Goal: Complete application form

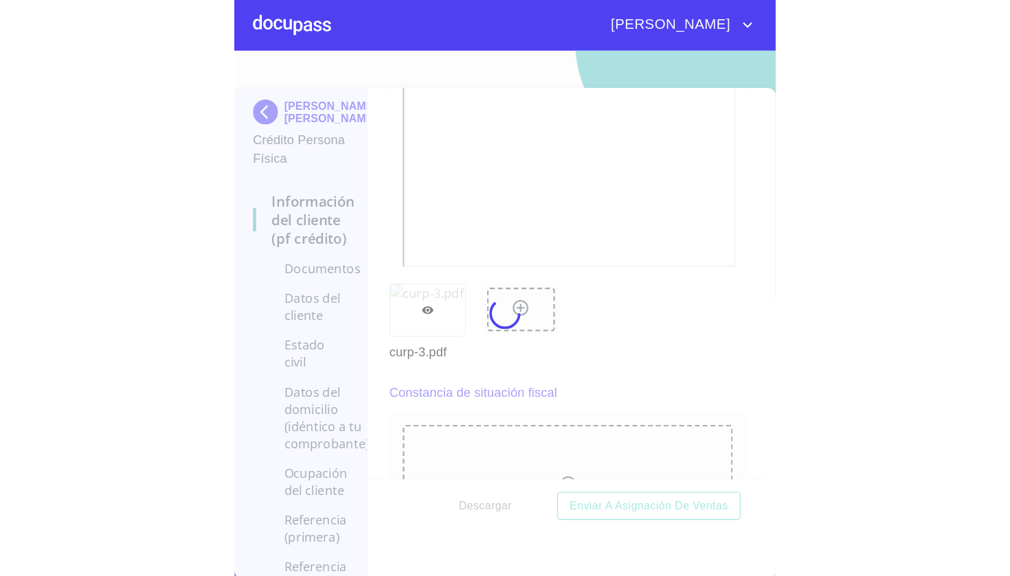
scroll to position [6238, 0]
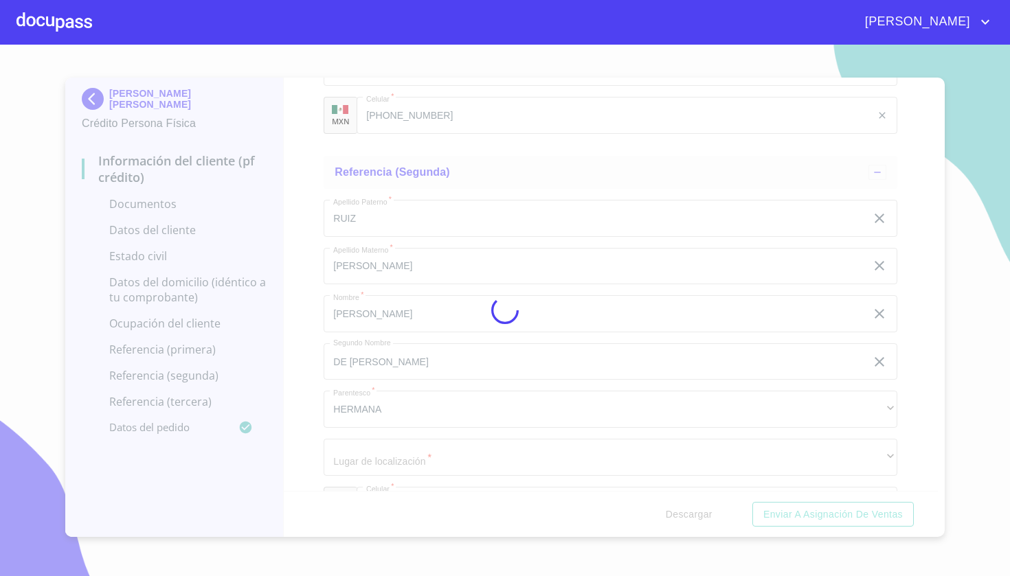
click at [928, 144] on div at bounding box center [505, 311] width 1010 height 532
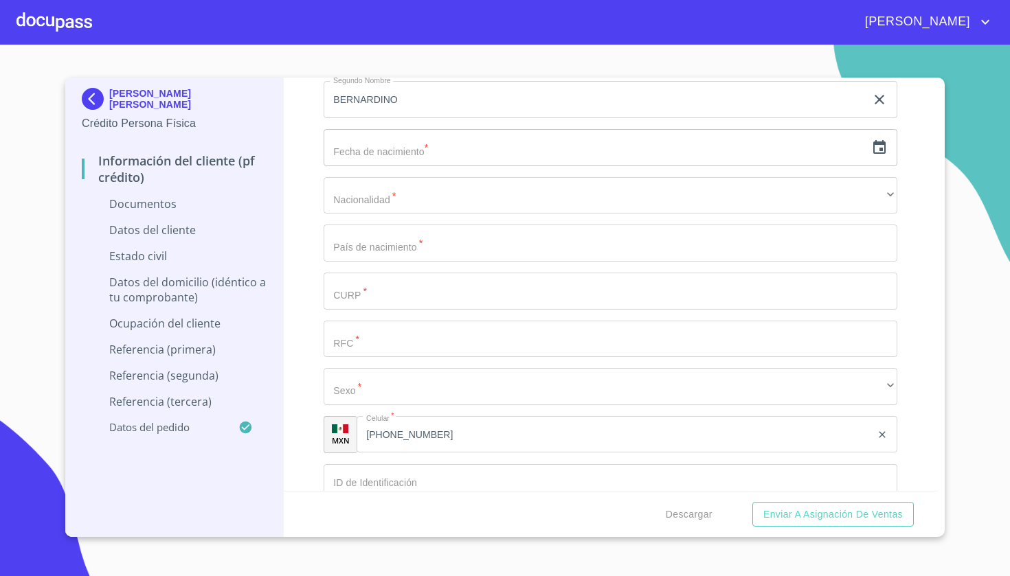
scroll to position [3066, 0]
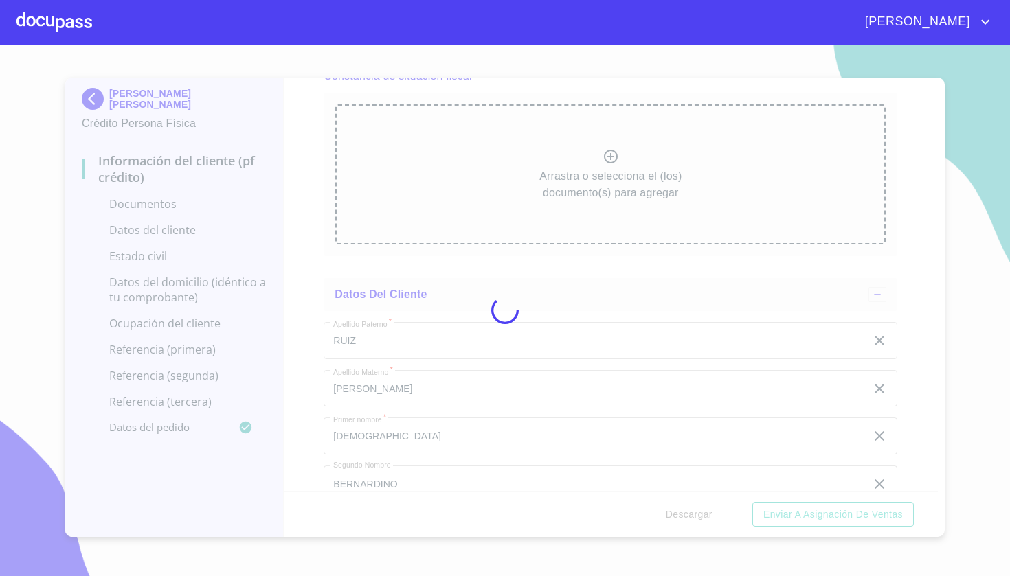
click at [769, 147] on div at bounding box center [505, 311] width 1010 height 532
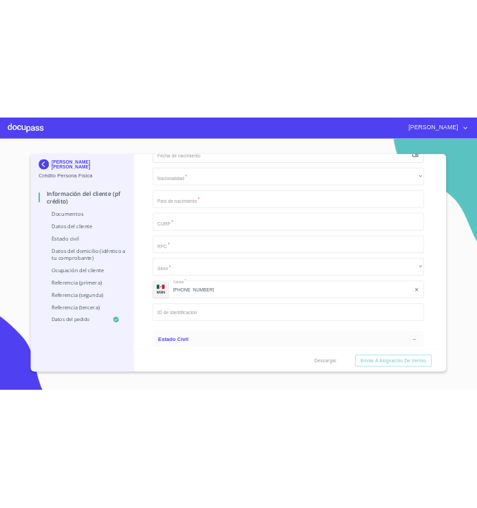
scroll to position [3144, 0]
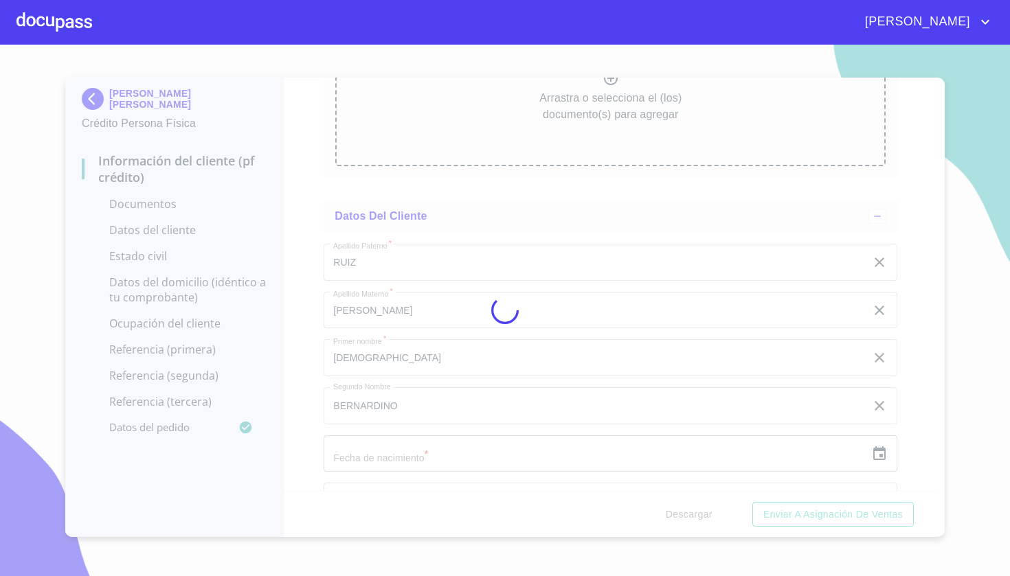
click at [922, 146] on div at bounding box center [505, 311] width 1010 height 532
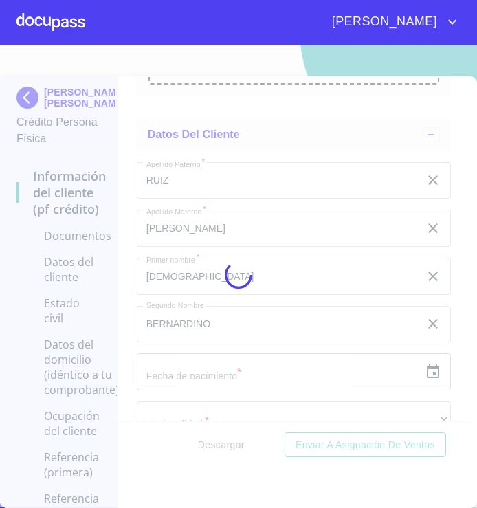
scroll to position [0, 0]
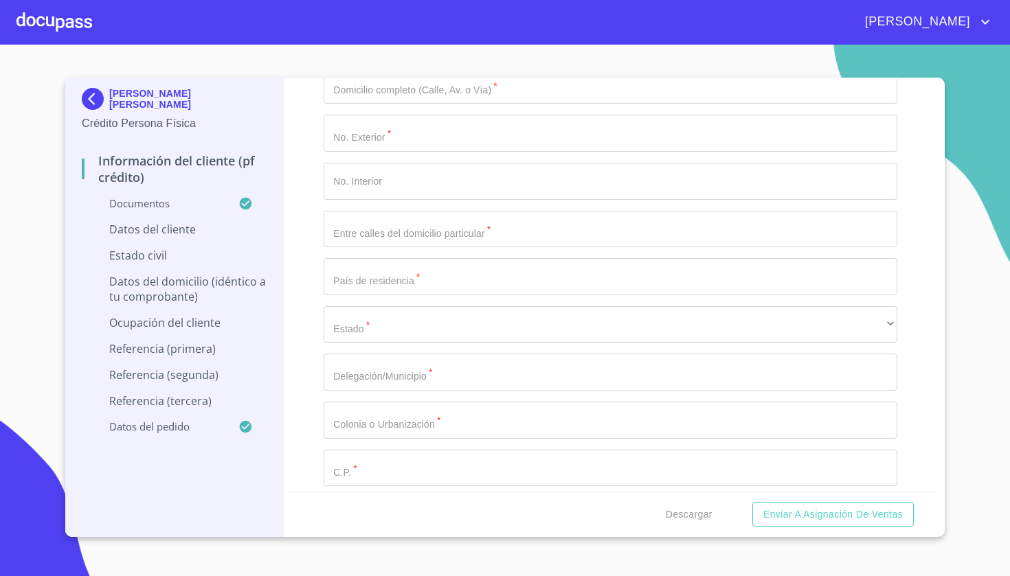
scroll to position [4417, 0]
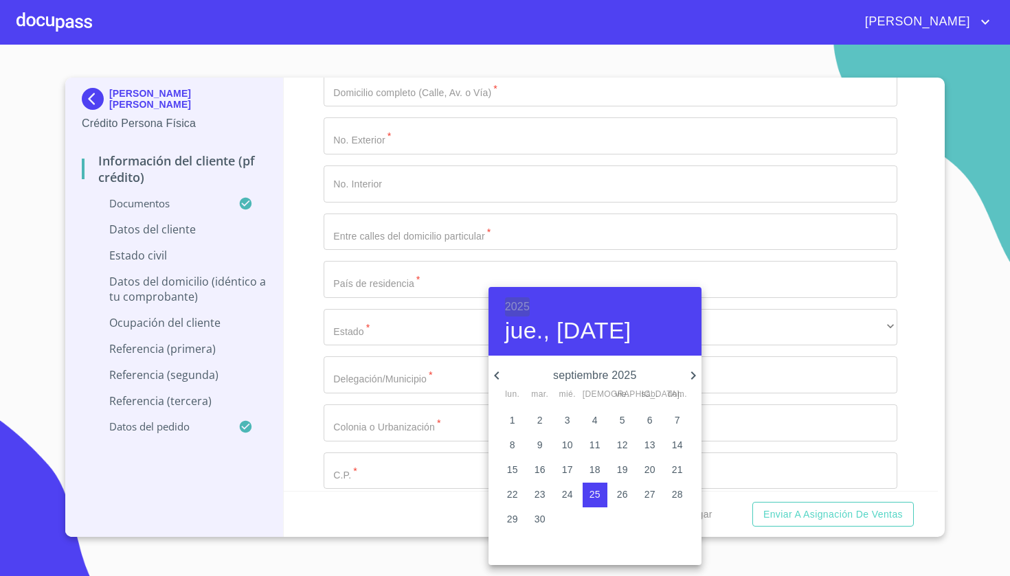
click at [476, 308] on h6 "2025" at bounding box center [517, 306] width 25 height 19
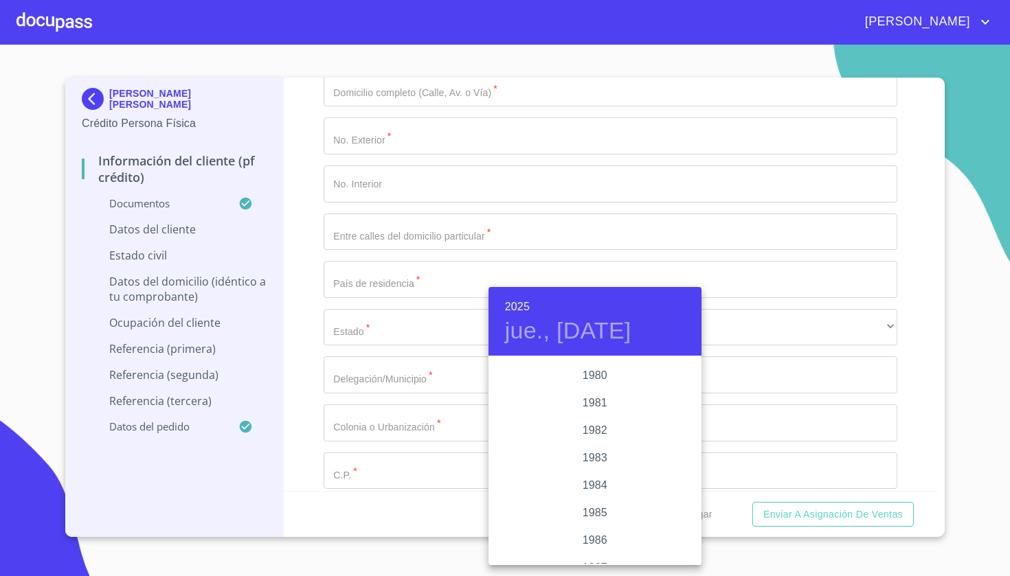
scroll to position [1492, 0]
click at [476, 395] on div "1980" at bounding box center [594, 390] width 213 height 27
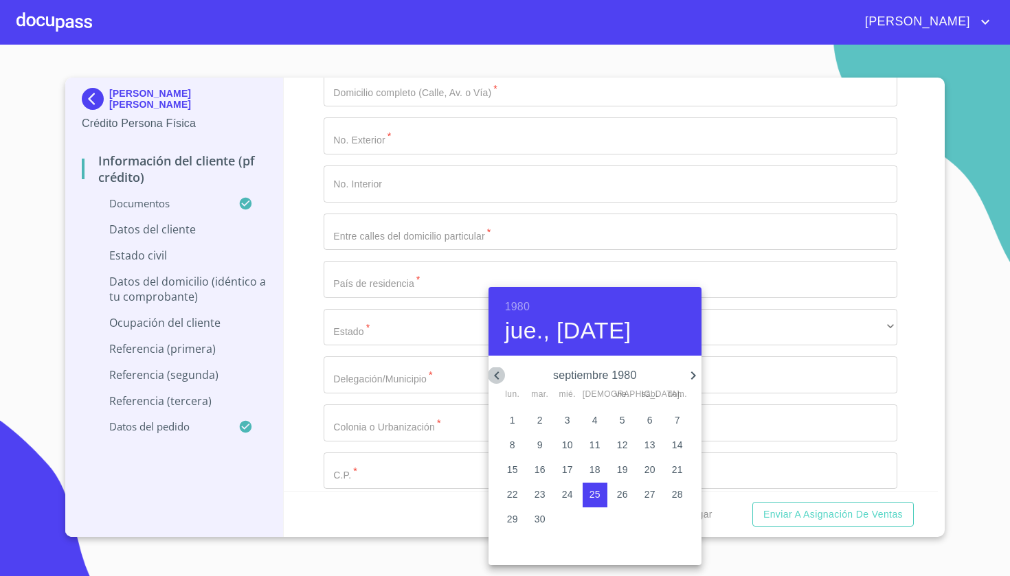
click at [476, 375] on icon "button" at bounding box center [496, 375] width 16 height 16
click at [476, 377] on icon "button" at bounding box center [496, 376] width 5 height 8
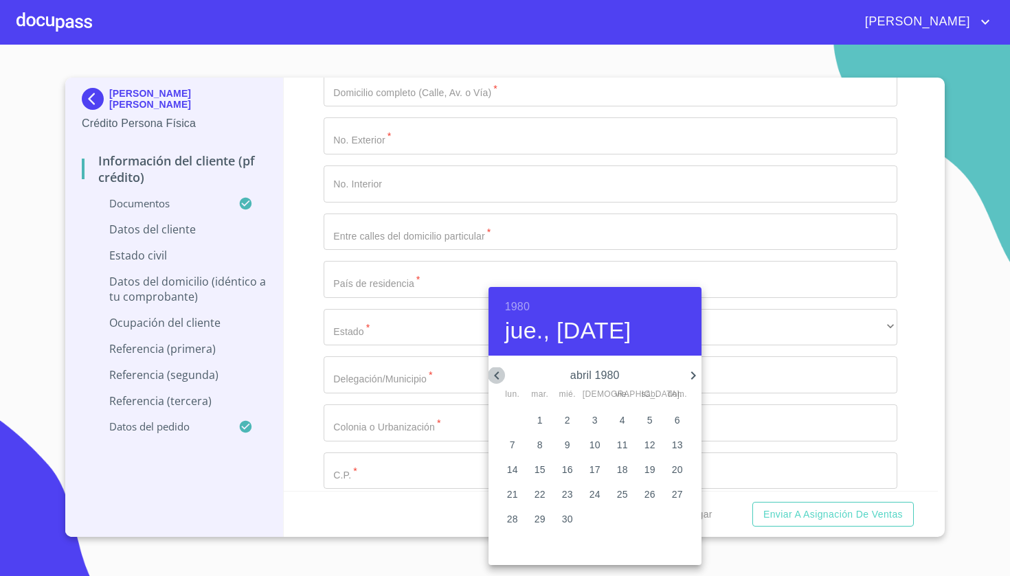
click at [476, 377] on icon "button" at bounding box center [496, 376] width 5 height 8
click at [476, 493] on p "18" at bounding box center [512, 495] width 11 height 14
type input "18 de feb. de 1980"
click at [476, 420] on div at bounding box center [505, 288] width 1010 height 576
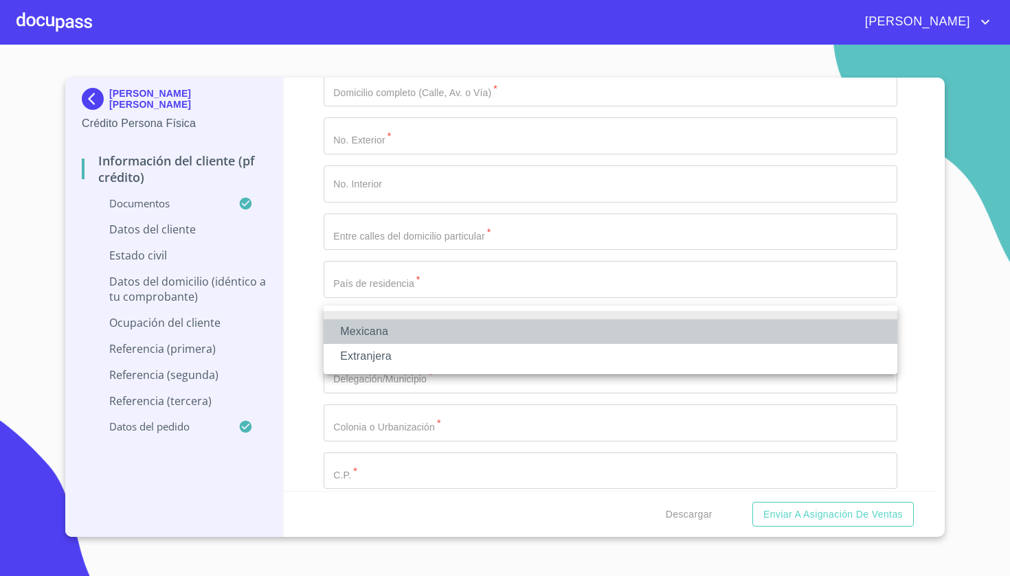
click at [476, 334] on li "Mexicana" at bounding box center [609, 331] width 573 height 25
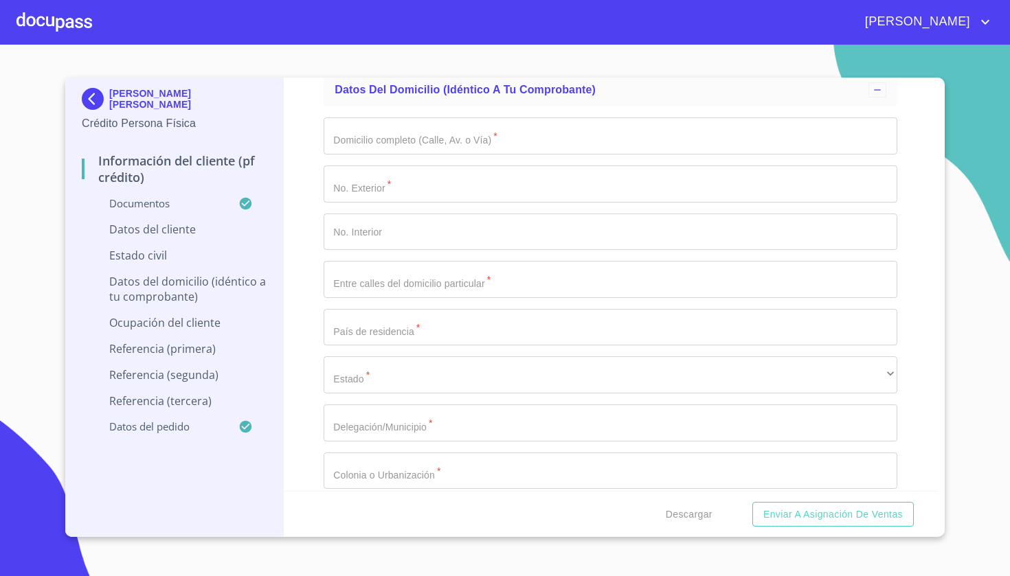
type input "m"
type input "[GEOGRAPHIC_DATA]"
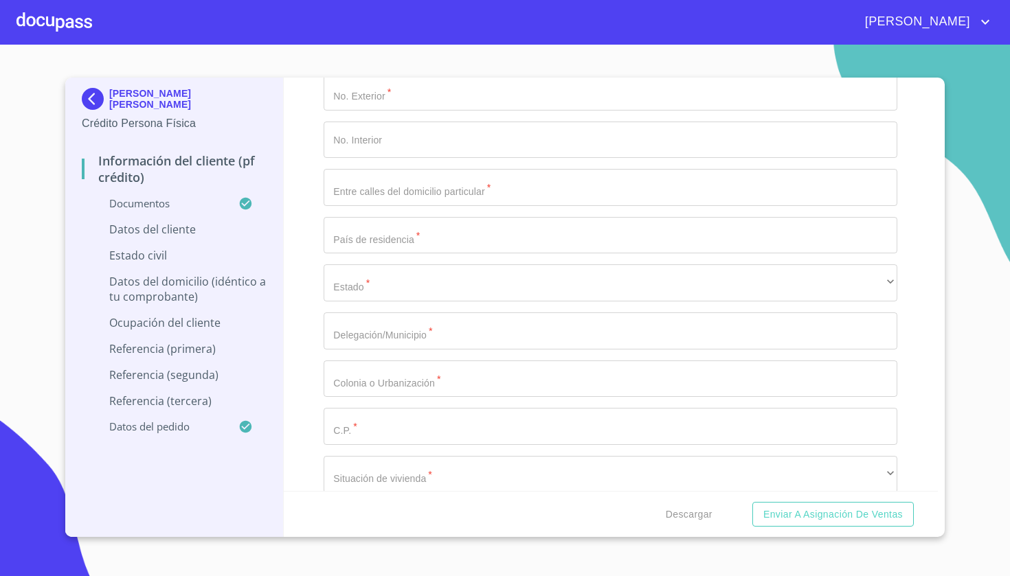
scroll to position [4541, 0]
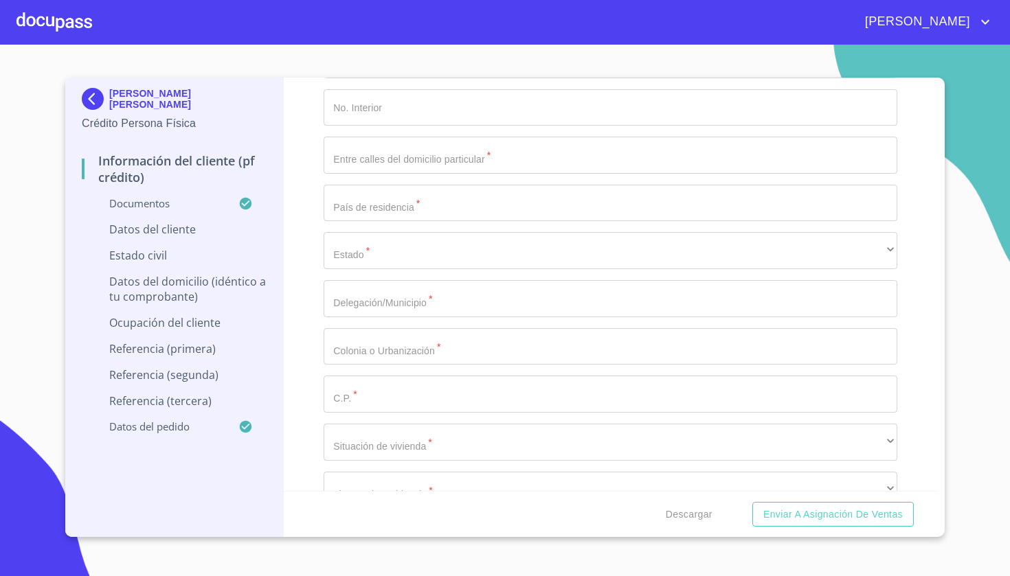
type input "RUFJ800218HJCZNS08"
type input "RUFJ800218"
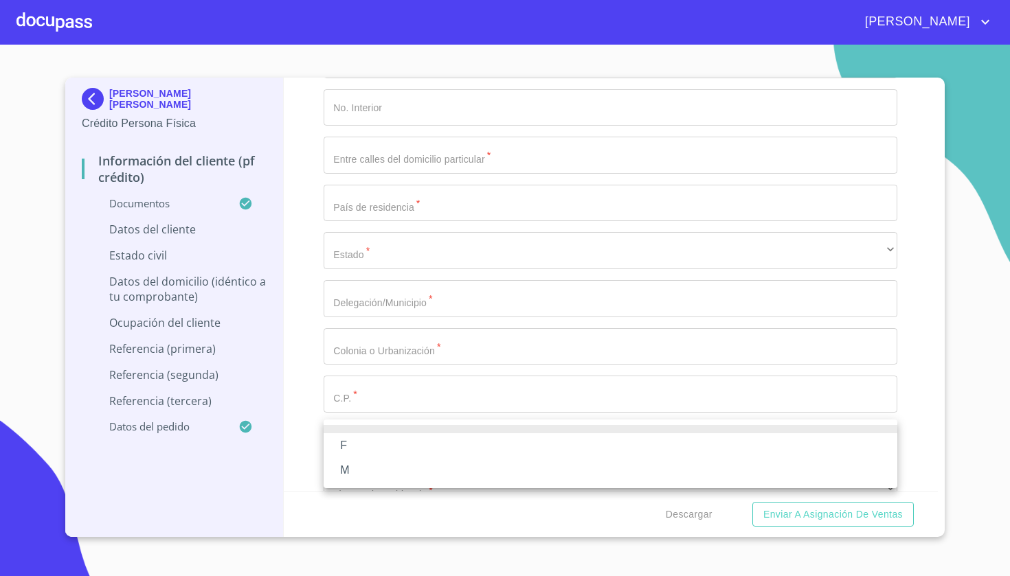
click at [363, 469] on li "M" at bounding box center [609, 470] width 573 height 25
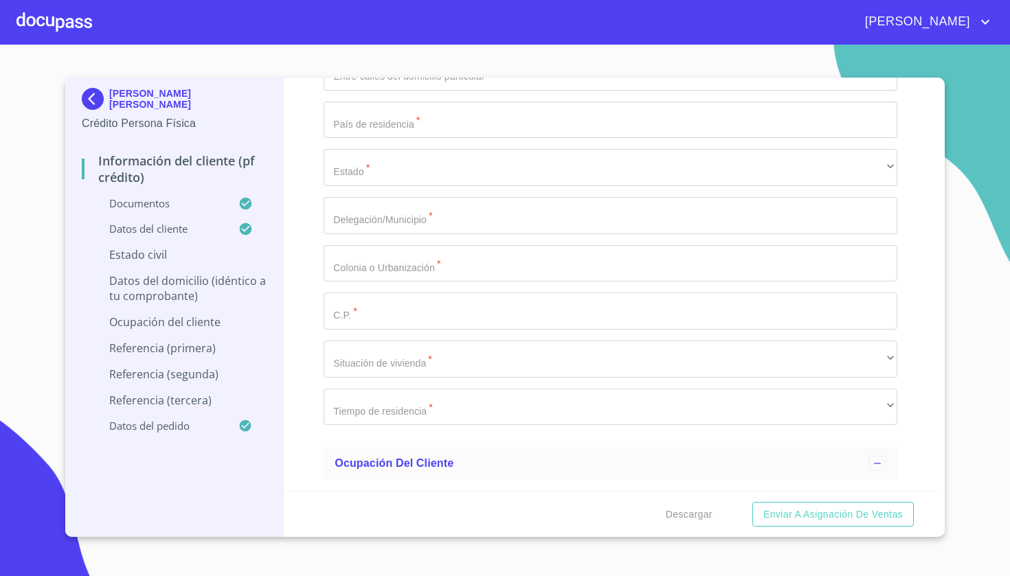
scroll to position [4630, 0]
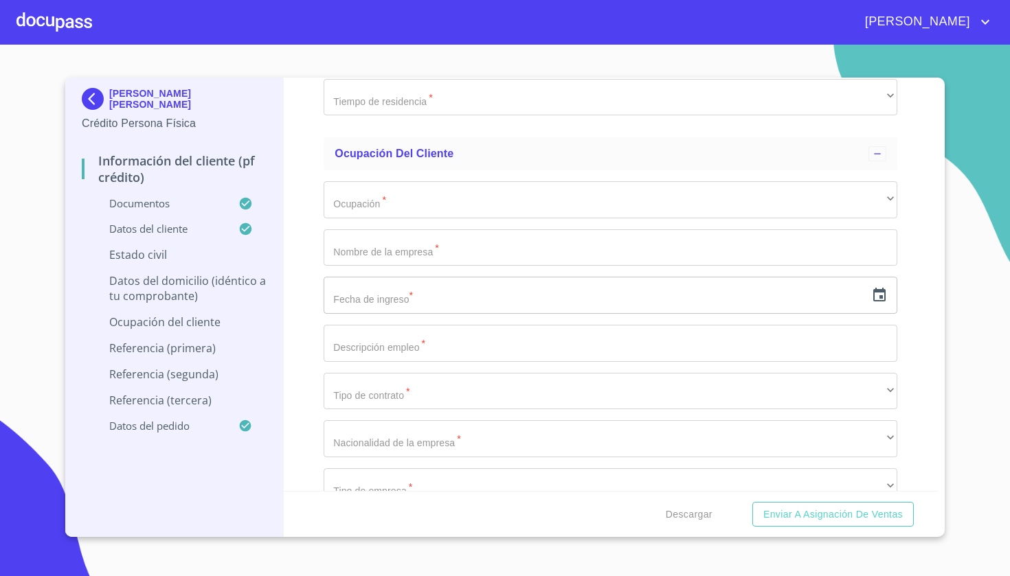
scroll to position [4957, 0]
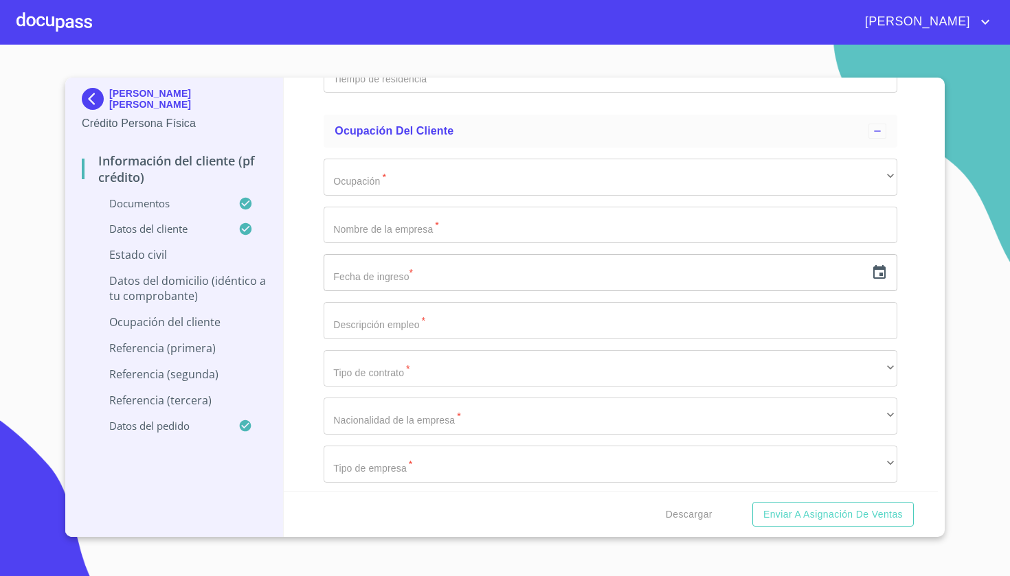
type input "2500746877"
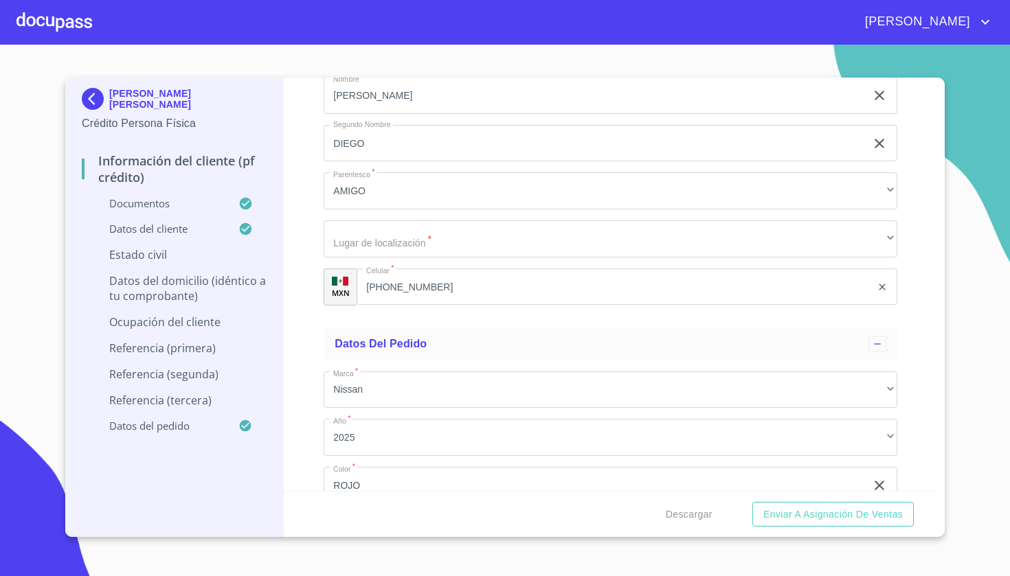
scroll to position [4939, 0]
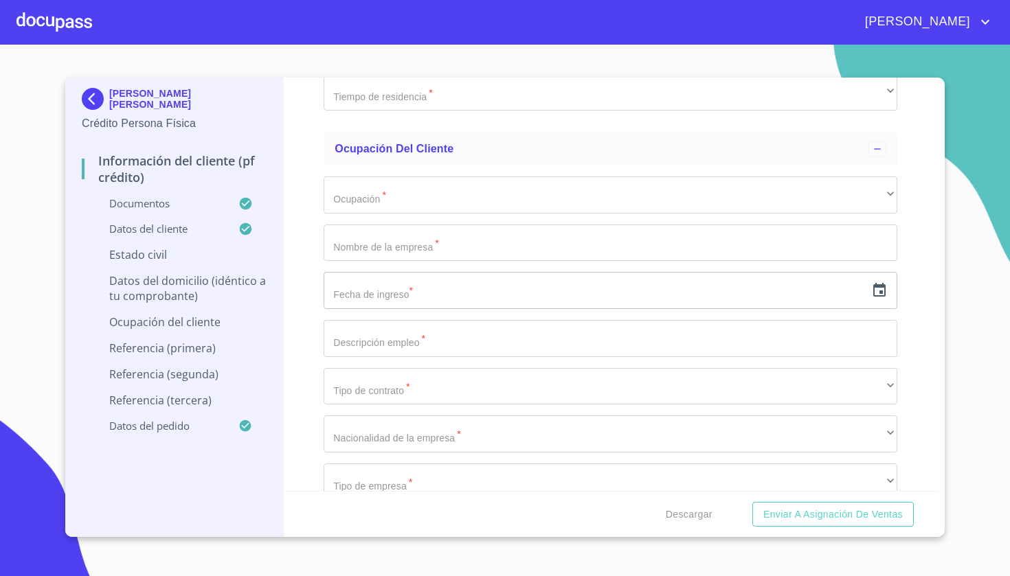
type input "[PERSON_NAME]"
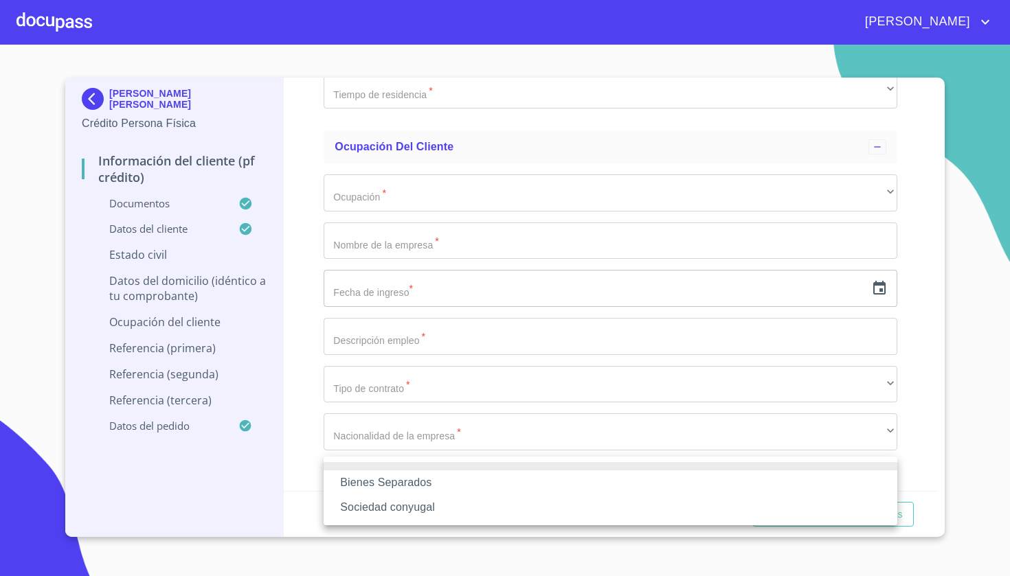
click at [429, 482] on li "Bienes Separados" at bounding box center [609, 482] width 573 height 25
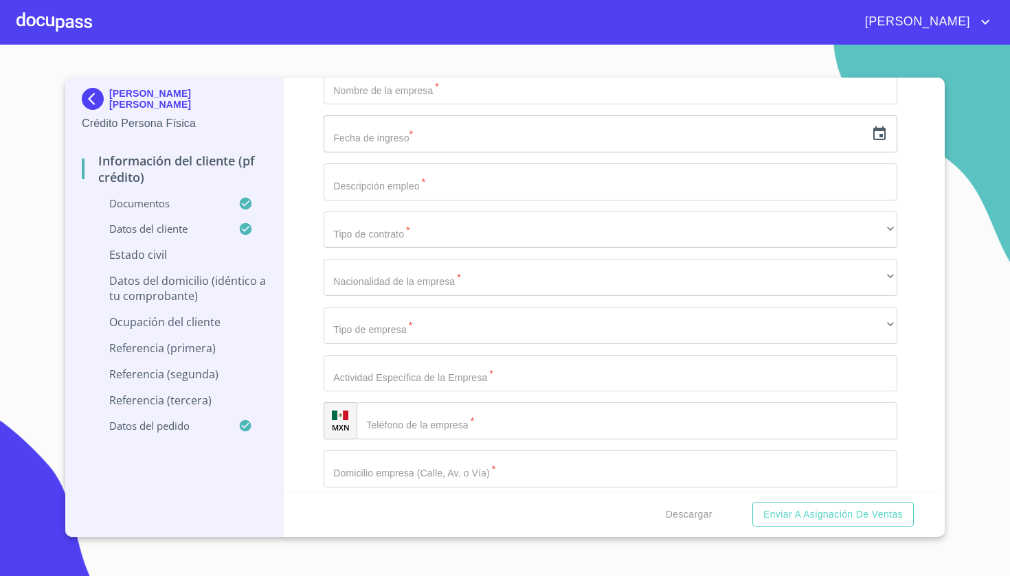
scroll to position [5120, 0]
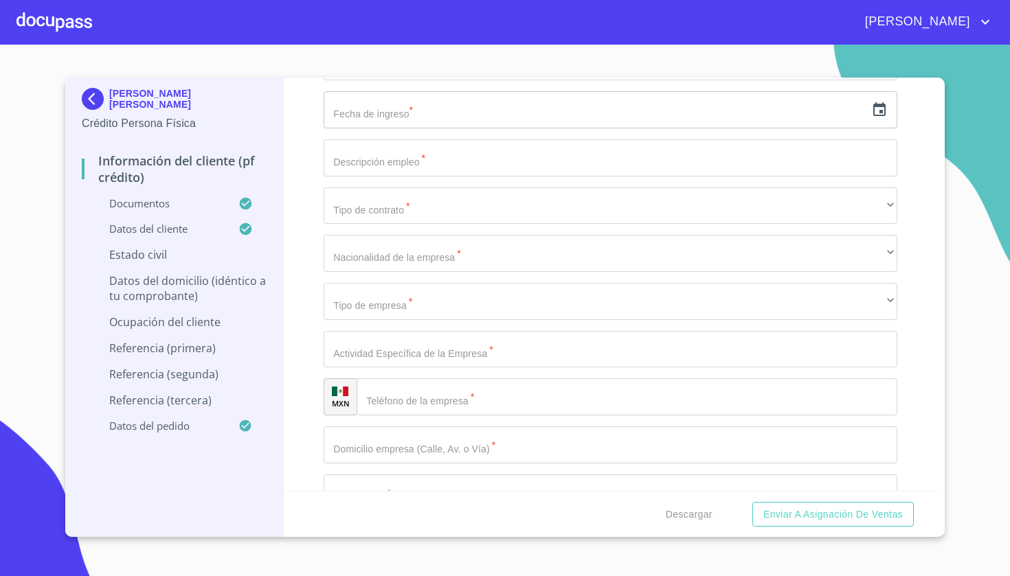
type input "0"
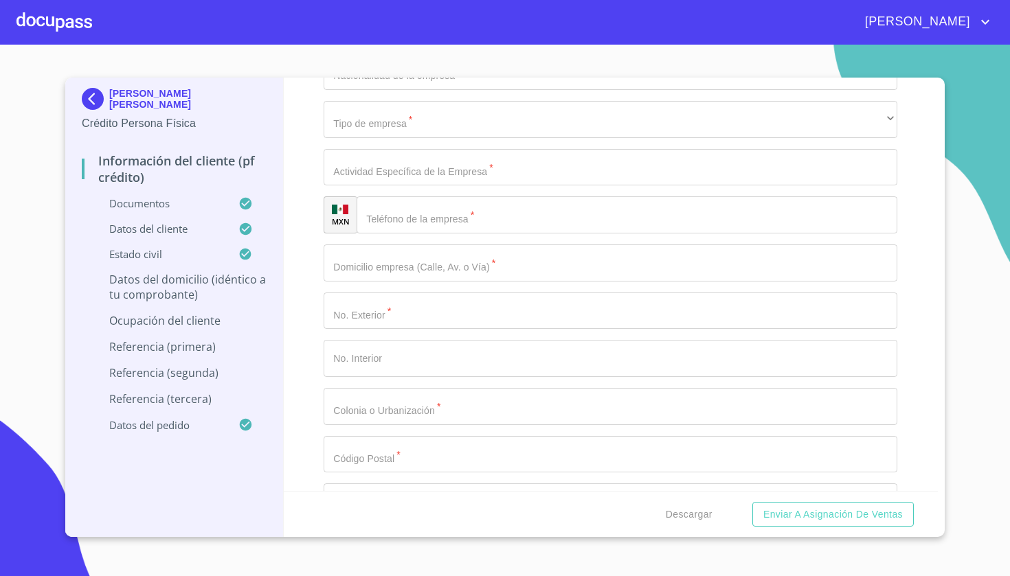
scroll to position [5306, 0]
type input "AV [PERSON_NAME]"
type input "522"
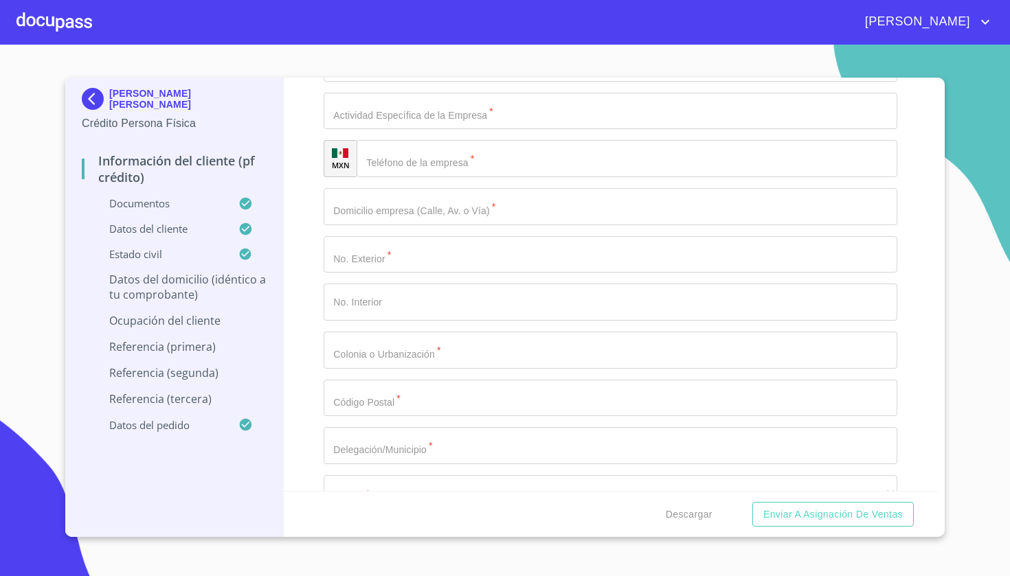
type input "CERRADA"
type input "N"
type input "[GEOGRAPHIC_DATA]"
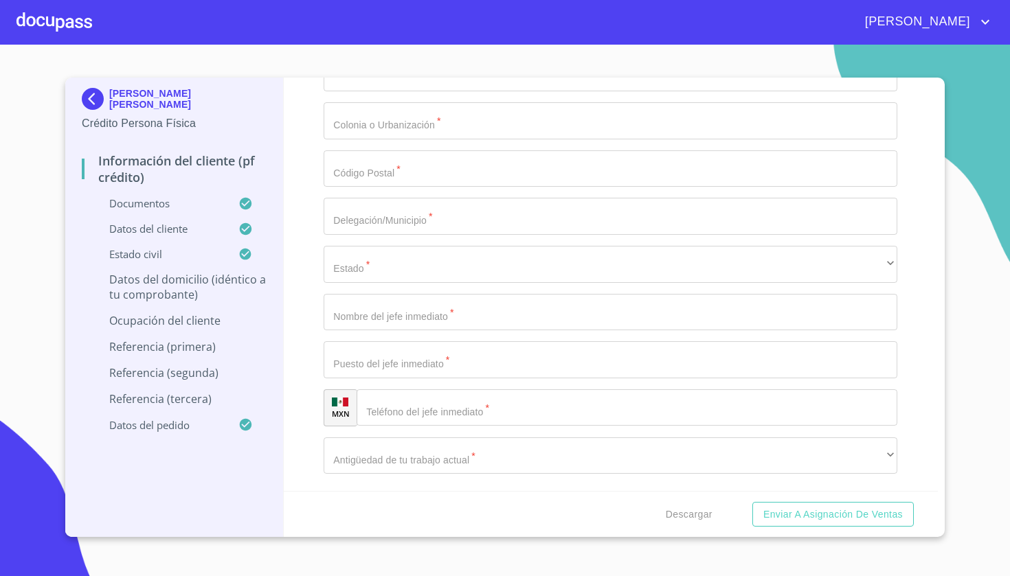
type input "ZAPOPAN"
type input "REAL DE TESISTAN"
type input "45200"
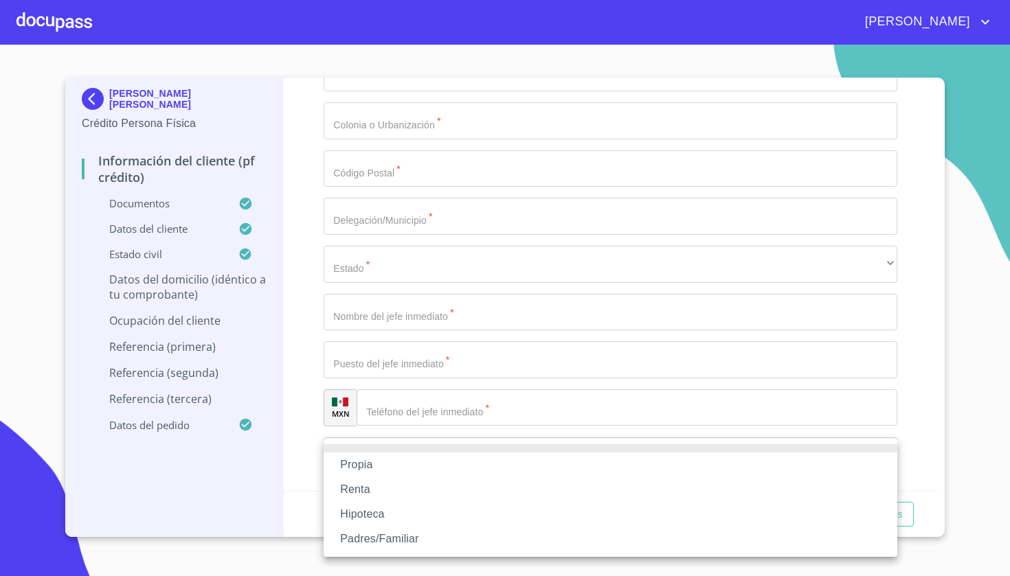
click at [380, 460] on li "Propia" at bounding box center [609, 465] width 573 height 25
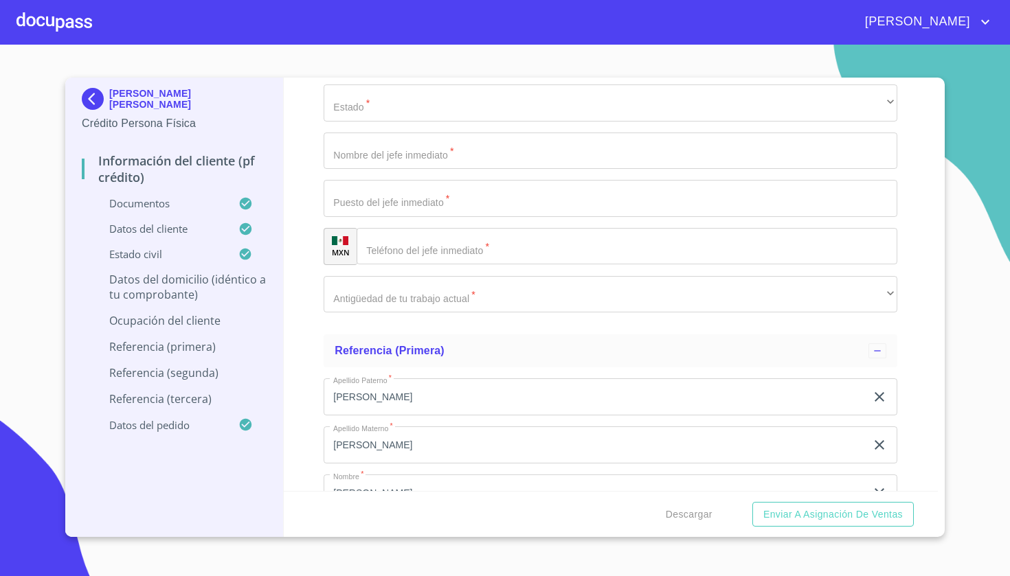
scroll to position [5752, 0]
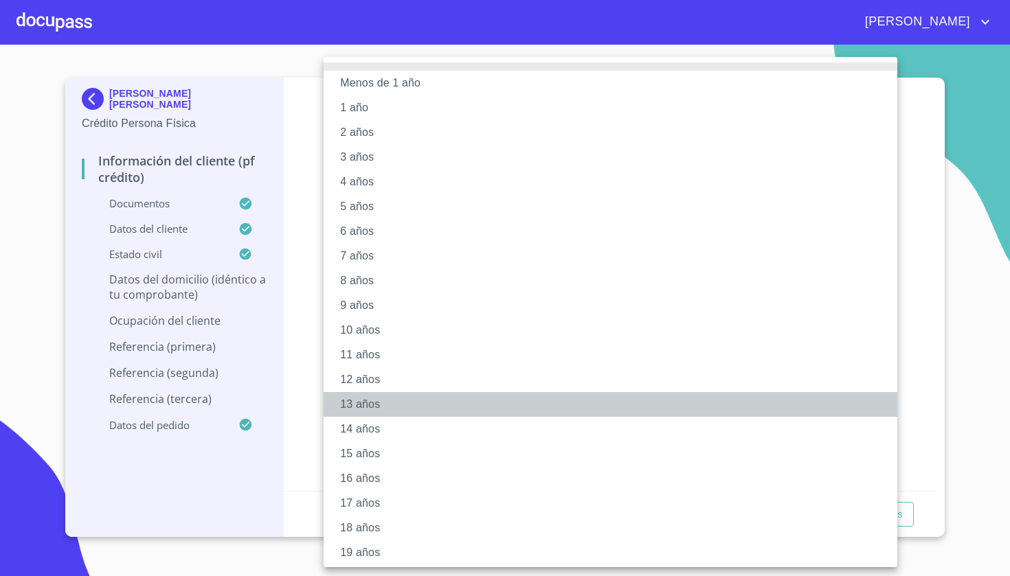
click at [381, 409] on li "13 años" at bounding box center [609, 404] width 573 height 25
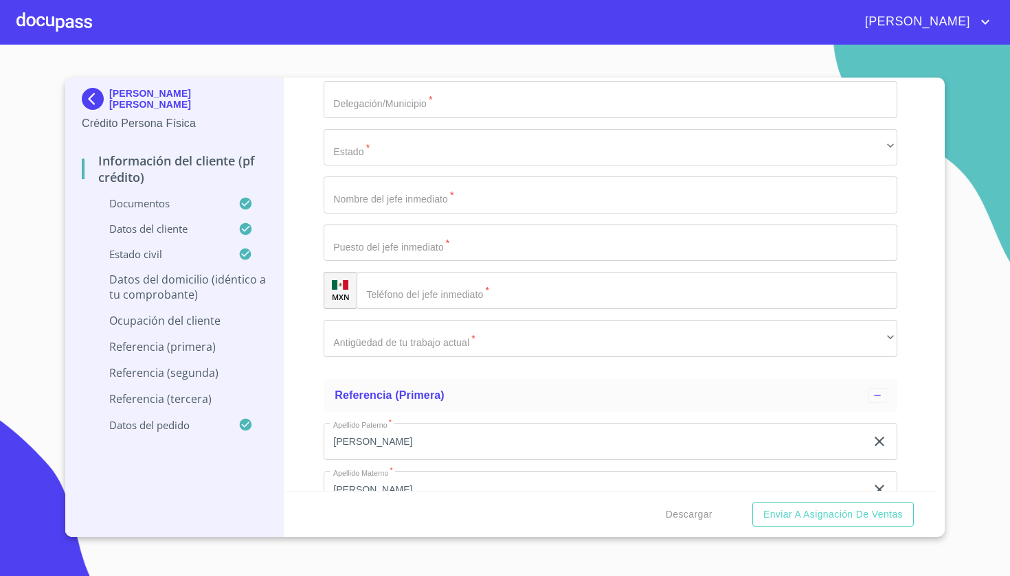
type input "$2"
type input "$2,000,000"
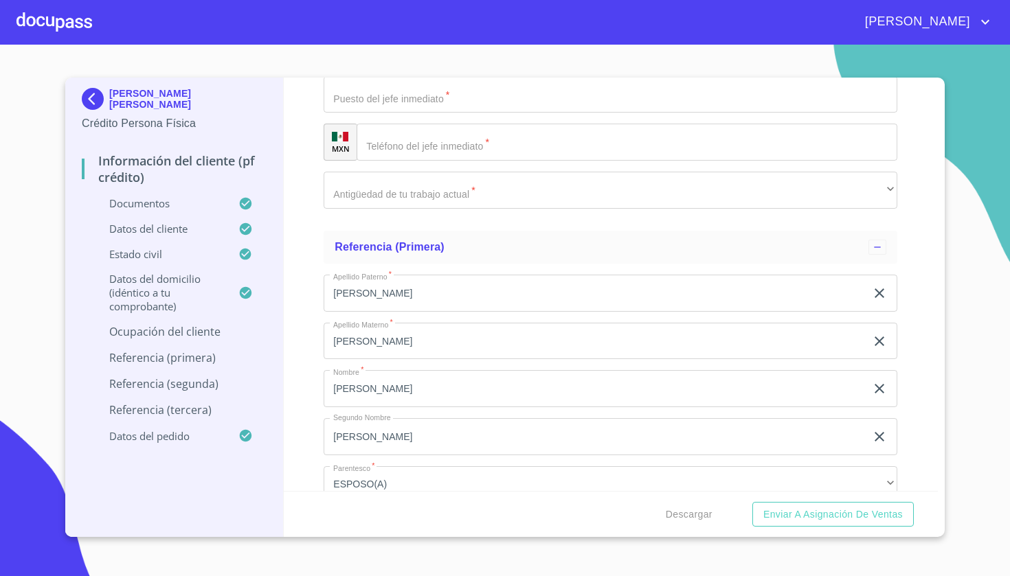
scroll to position [5907, 0]
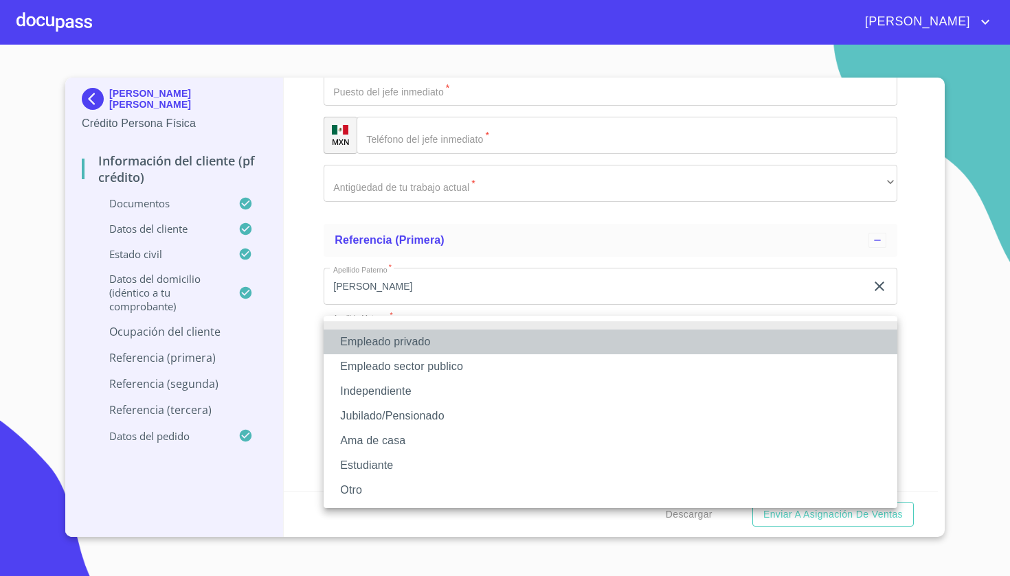
click at [421, 343] on li "Empleado privado" at bounding box center [609, 342] width 573 height 25
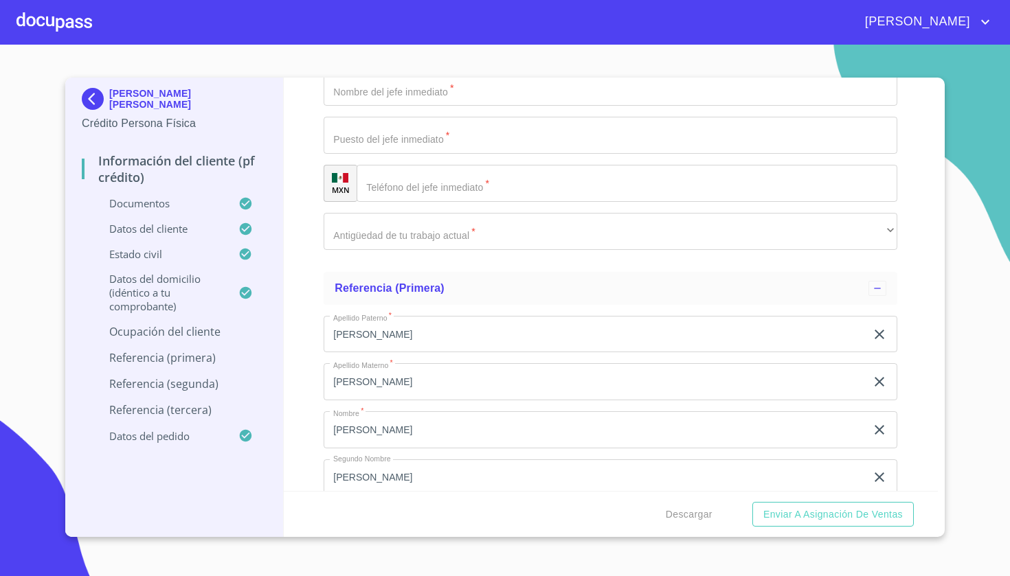
type input "22000"
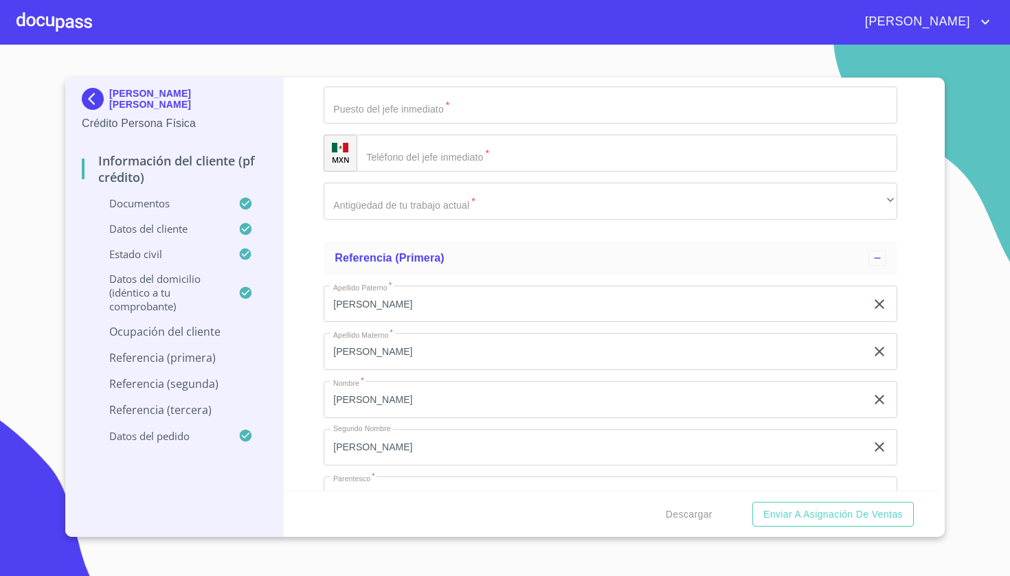
scroll to position [5939, 0]
type input "CALKINGS [PERSON_NAME] & [PERSON_NAME] DE [GEOGRAPHIC_DATA]"
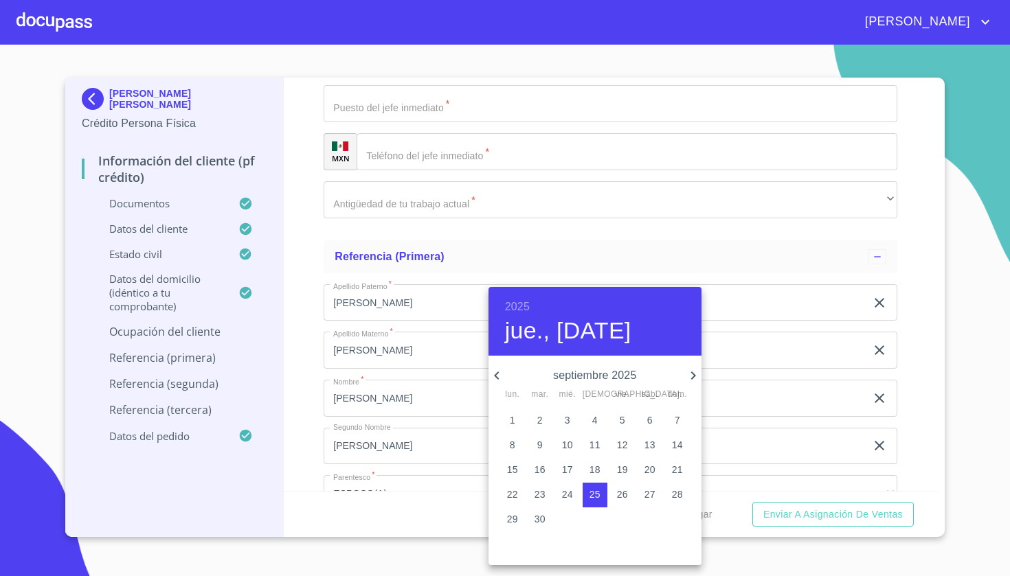
click at [476, 301] on h6 "2025" at bounding box center [517, 306] width 25 height 19
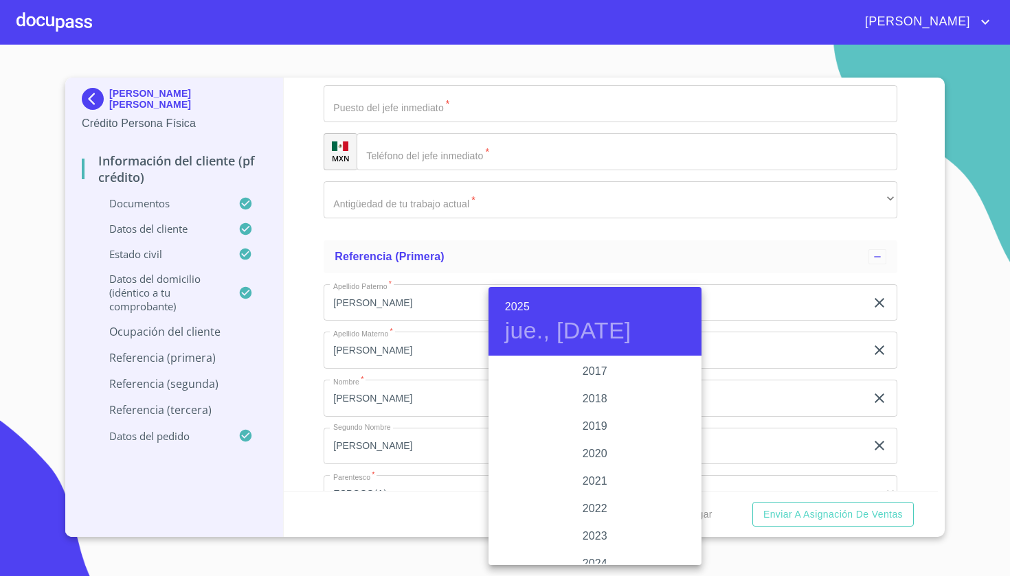
scroll to position [2527, 0]
click at [476, 372] on div "2017" at bounding box center [594, 371] width 213 height 27
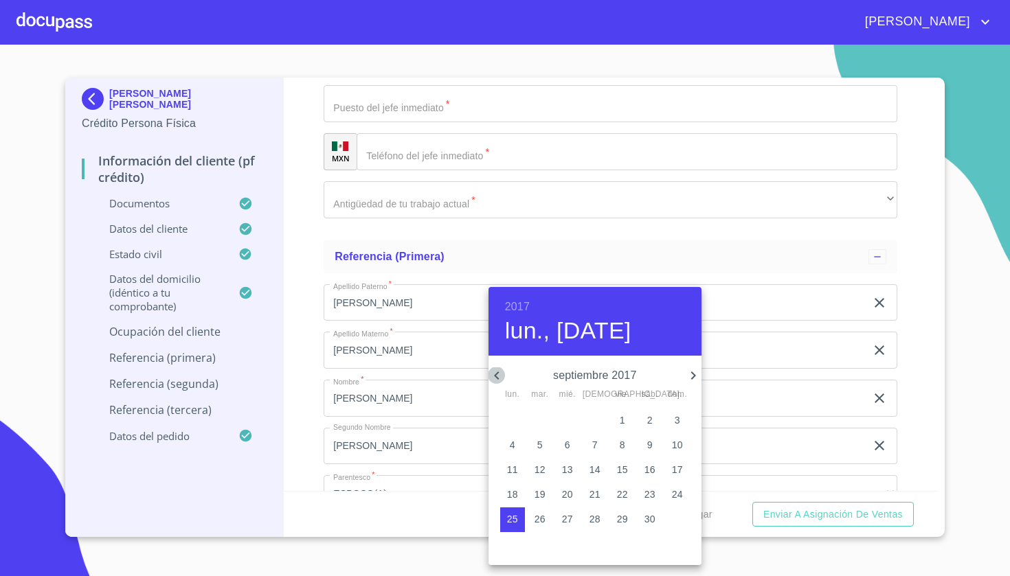
click at [476, 374] on icon "button" at bounding box center [496, 376] width 5 height 8
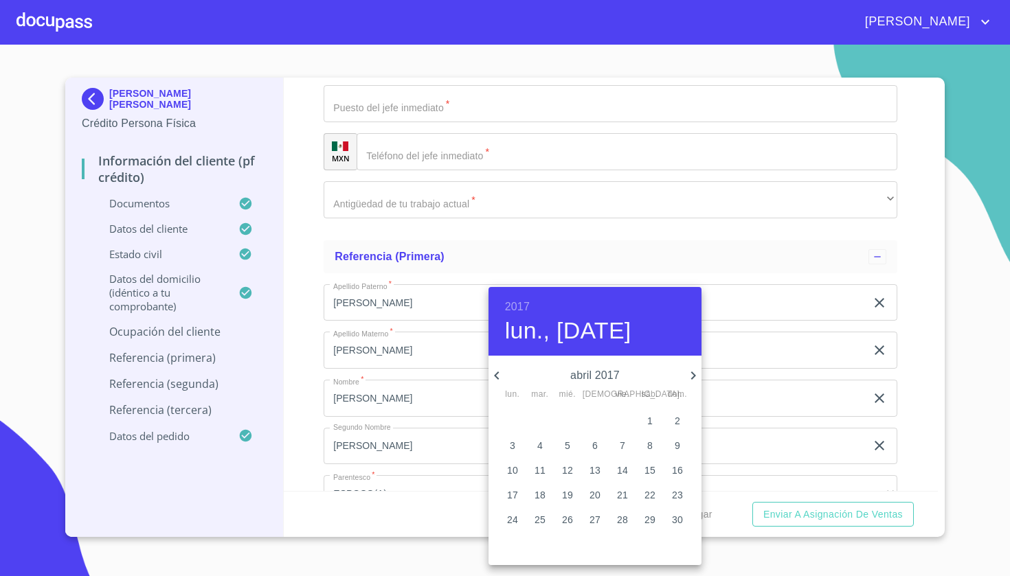
click at [476, 374] on icon "button" at bounding box center [496, 376] width 5 height 8
click at [476, 376] on icon "button" at bounding box center [693, 375] width 16 height 16
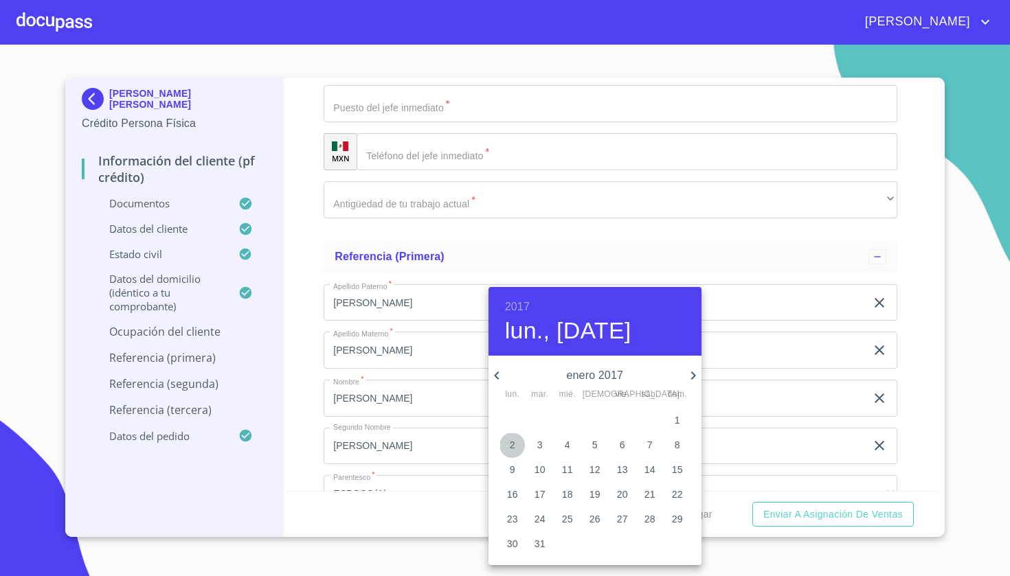
click at [476, 446] on span "2" at bounding box center [512, 445] width 25 height 14
type input "2 de ene. de 2017"
click at [476, 424] on div at bounding box center [505, 288] width 1010 height 576
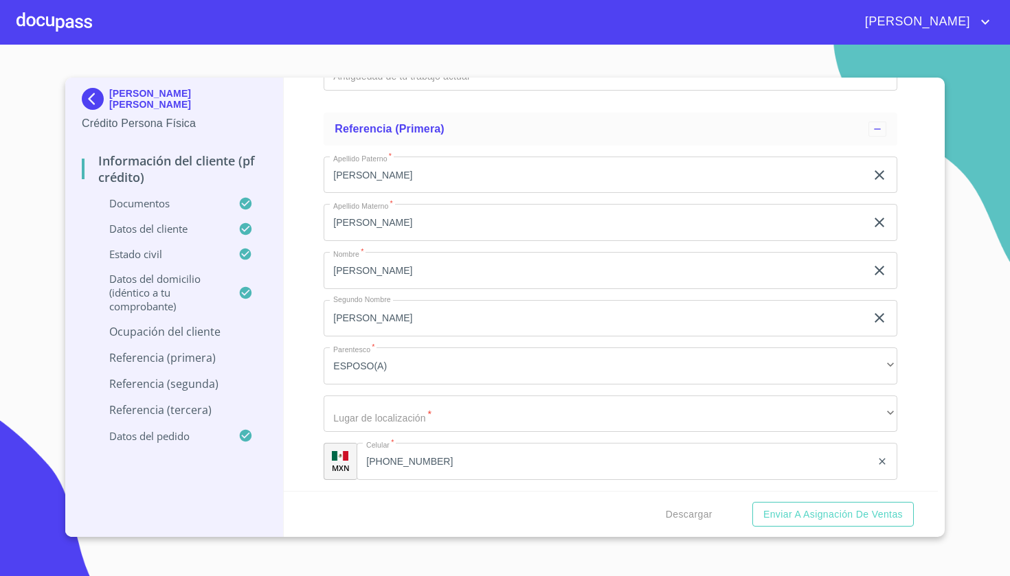
scroll to position [6077, 0]
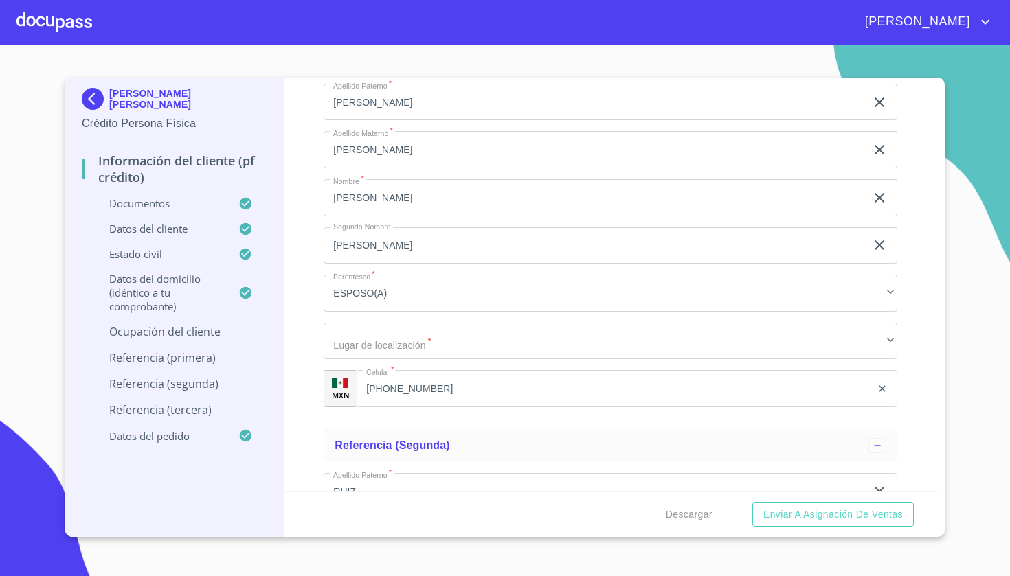
scroll to position [6173, 0]
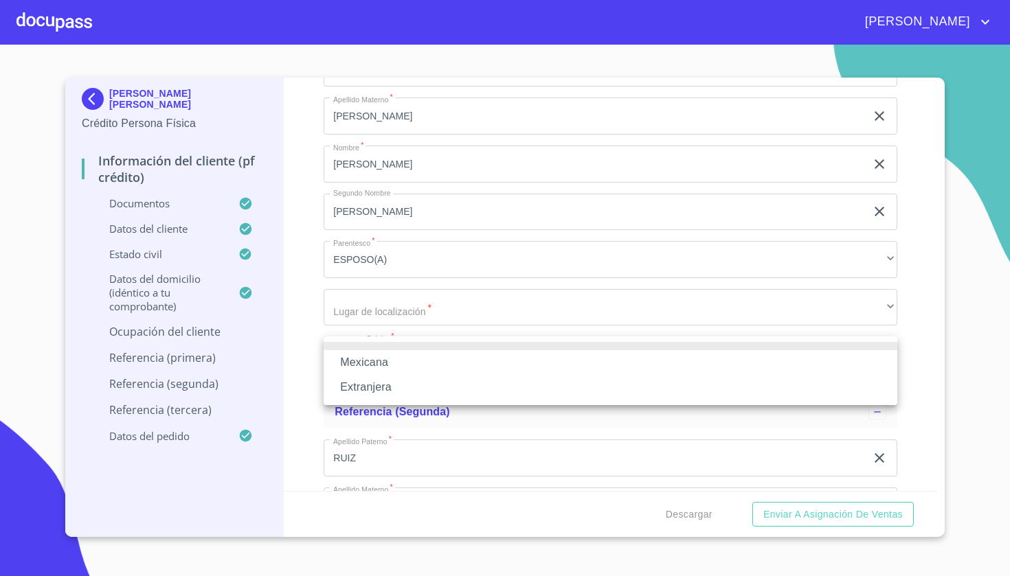
click at [476, 358] on li "Mexicana" at bounding box center [609, 362] width 573 height 25
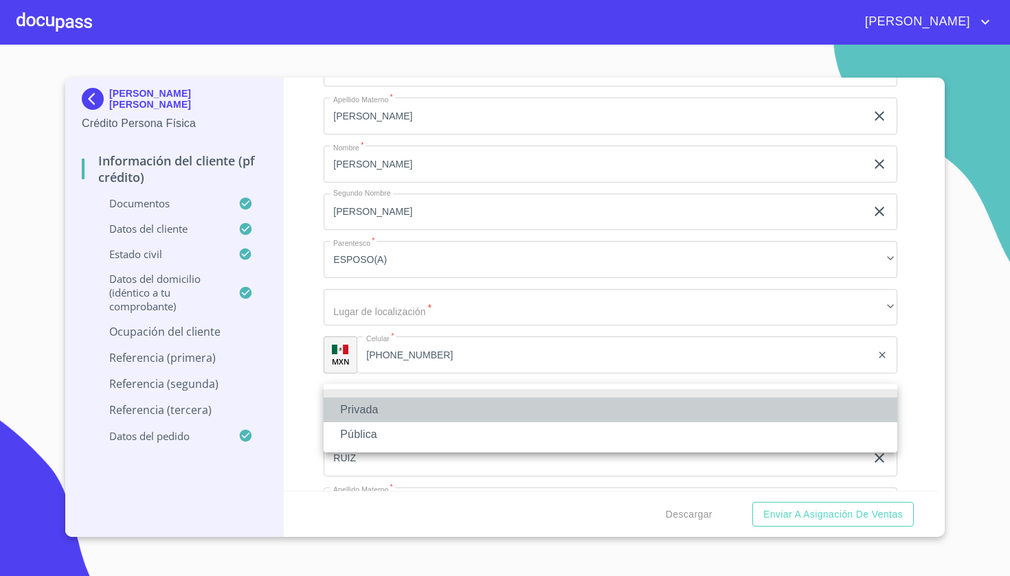
click at [459, 409] on li "Privada" at bounding box center [609, 410] width 573 height 25
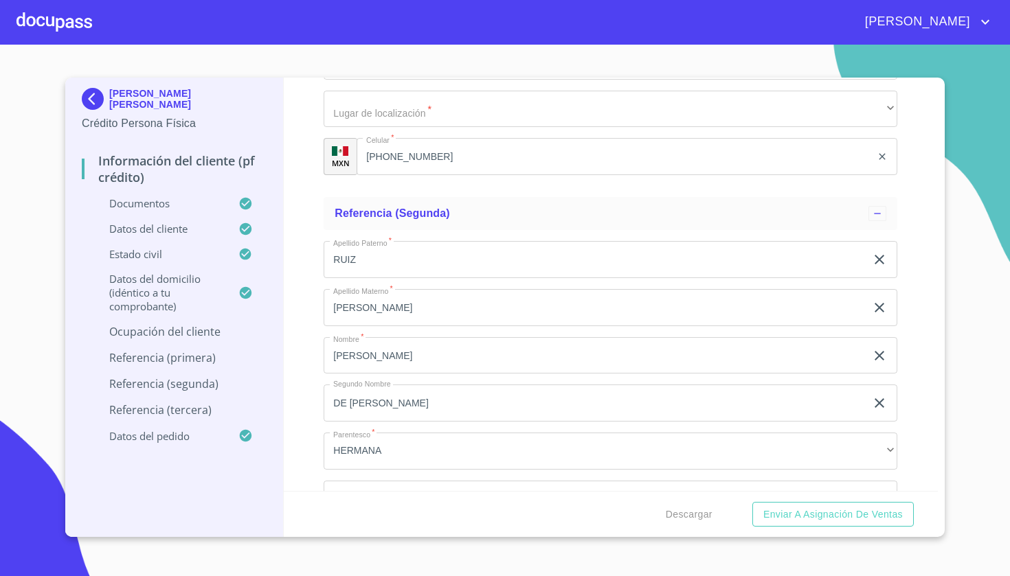
scroll to position [6379, 0]
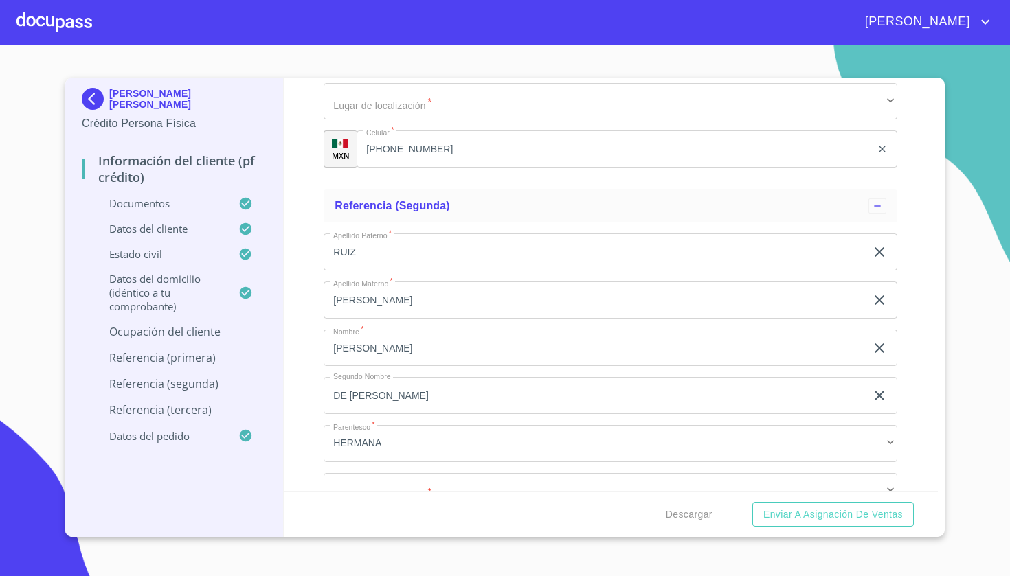
type input "PRIVADA IXTEPETE"
type input "12"
type input "[PERSON_NAME]"
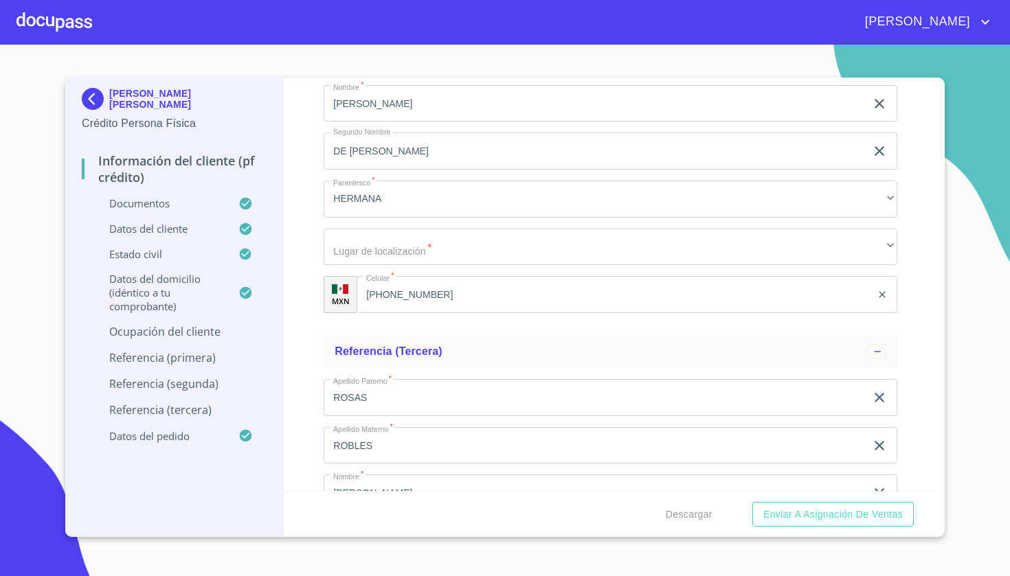
type input "45071"
type input "ZAPOPAN"
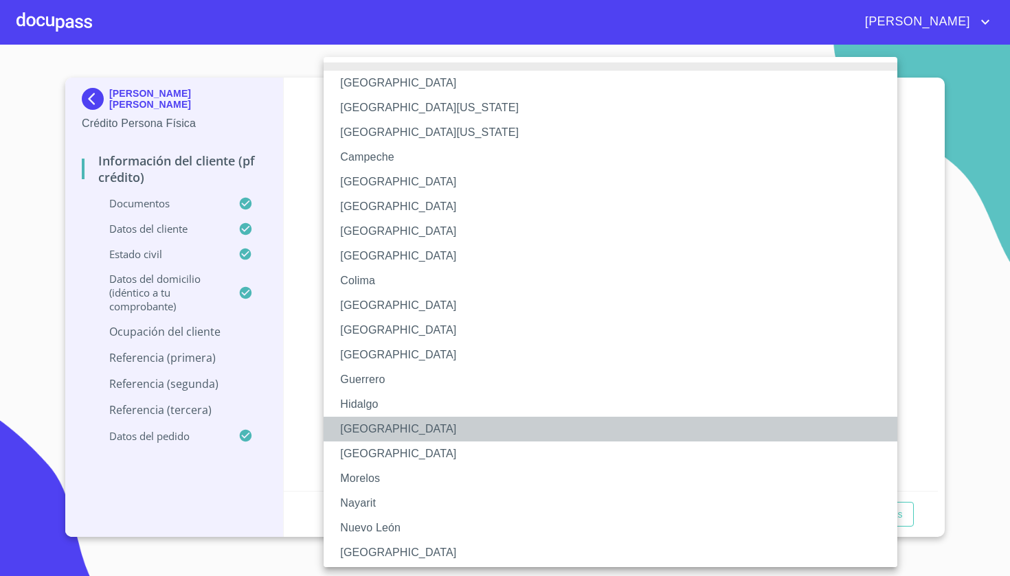
click at [367, 424] on li "[GEOGRAPHIC_DATA]" at bounding box center [609, 429] width 573 height 25
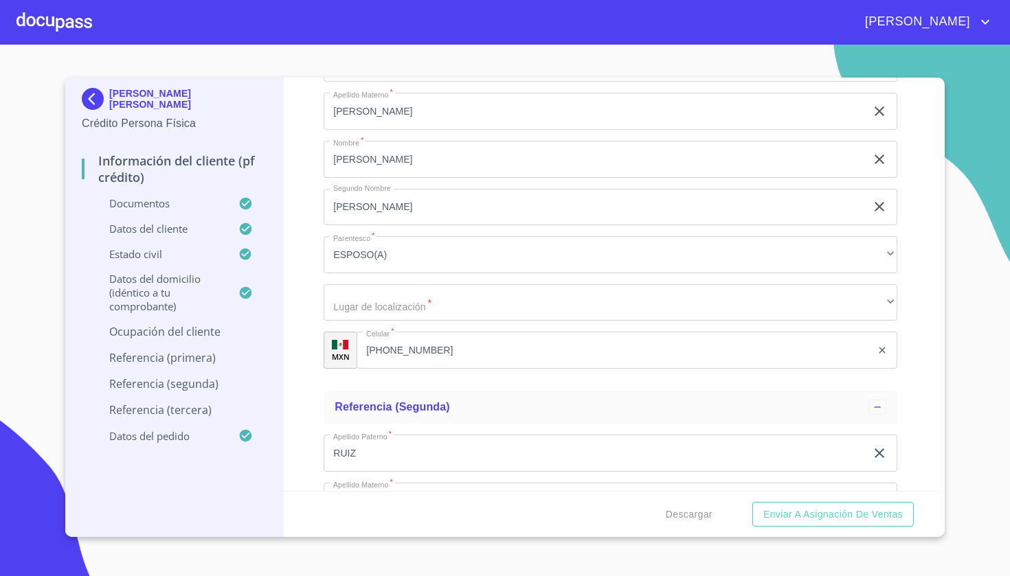
scroll to position [6185, 0]
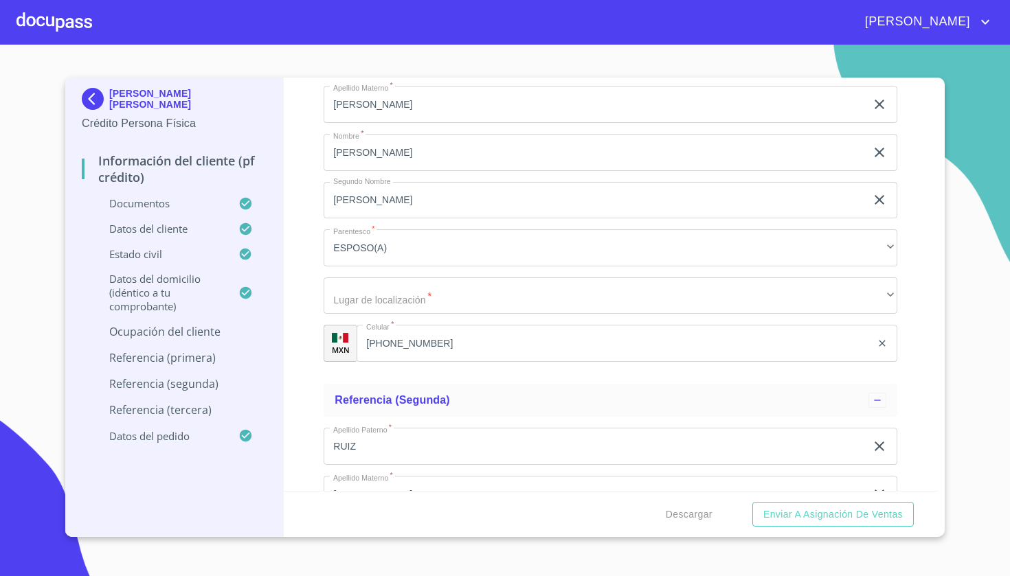
type input "[PHONE_NUMBER]"
type input "INDUSTRIA ALIMENTICIA"
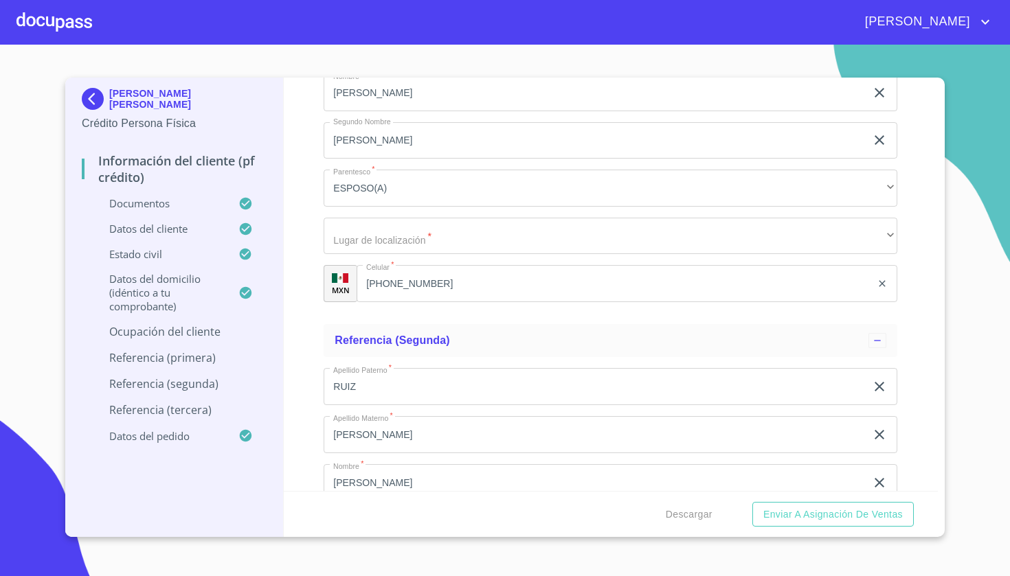
scroll to position [6247, 0]
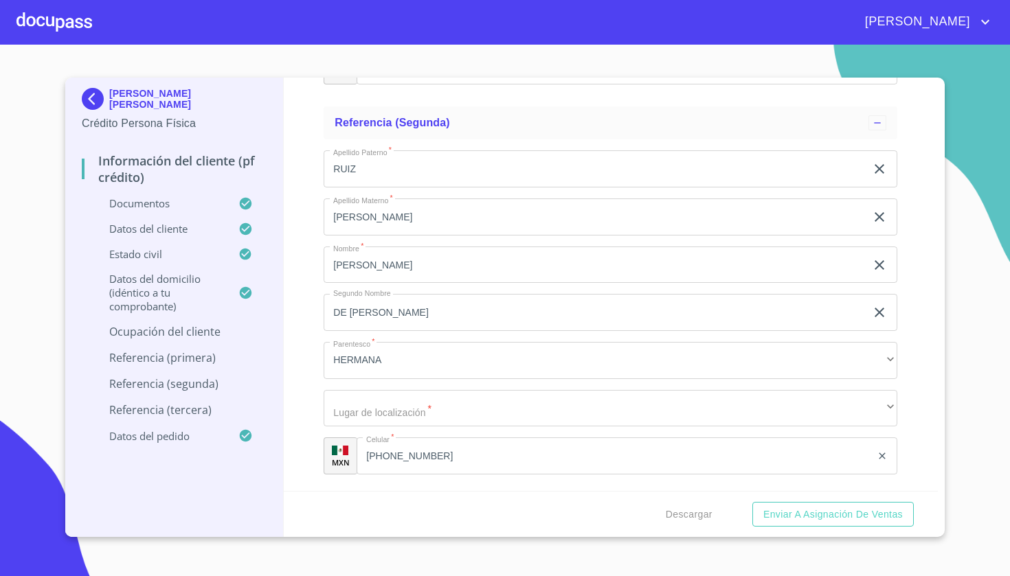
type input "INDUSTRIA ALIMENTICIA"
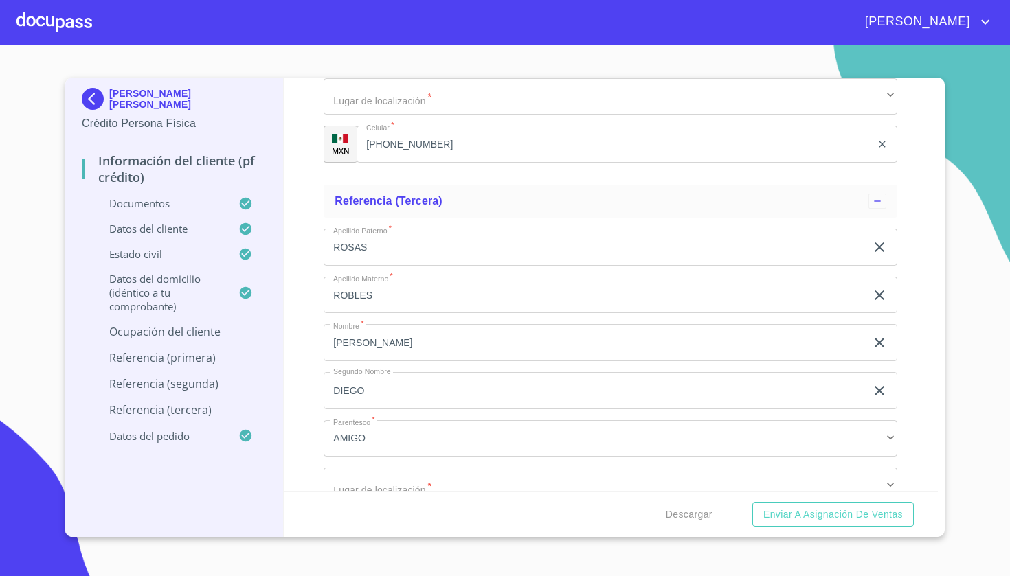
scroll to position [6805, 0]
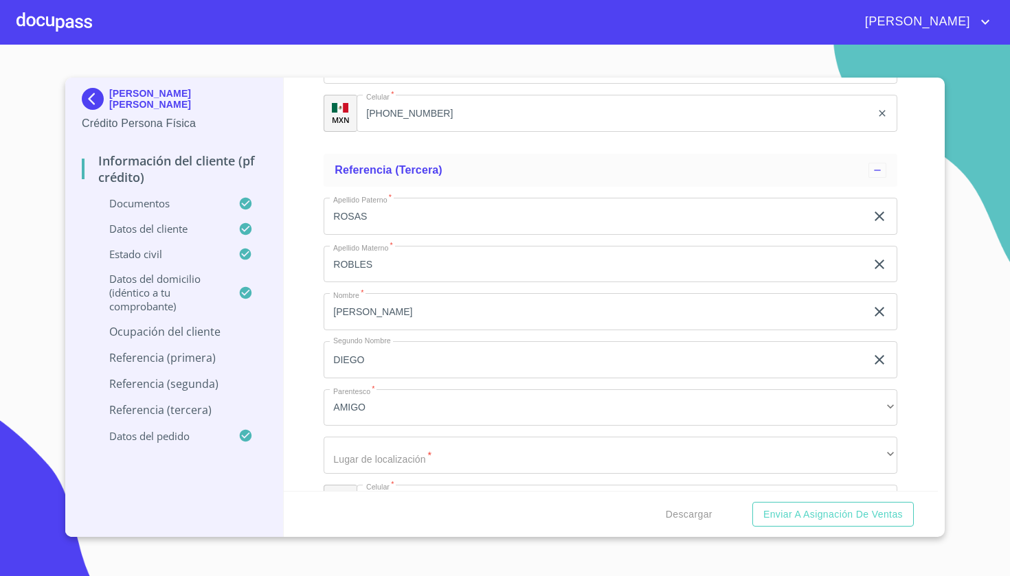
type input "[PERSON_NAME]"
type input "GERENTE DE AREA"
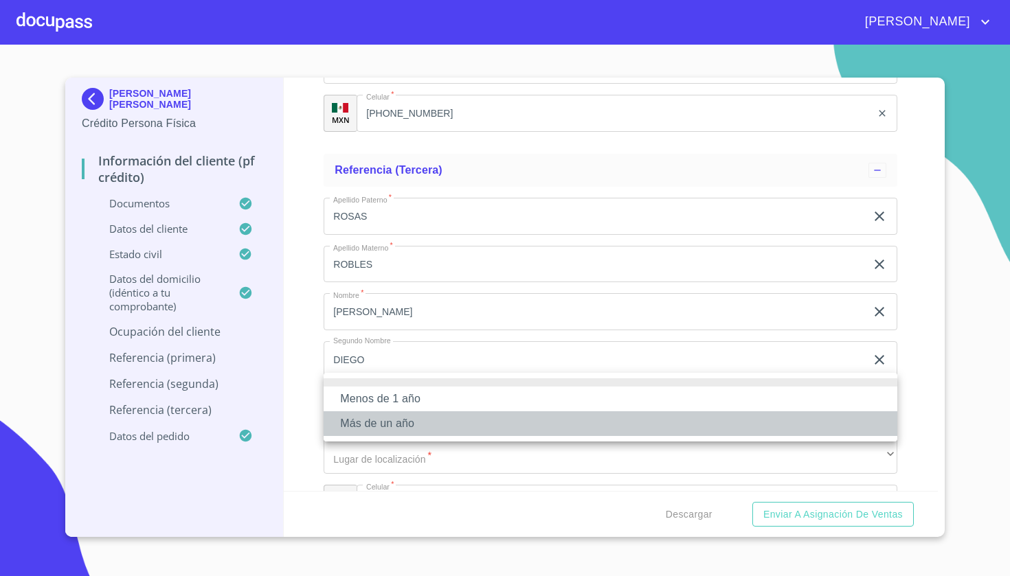
click at [412, 427] on li "Más de un año" at bounding box center [609, 423] width 573 height 25
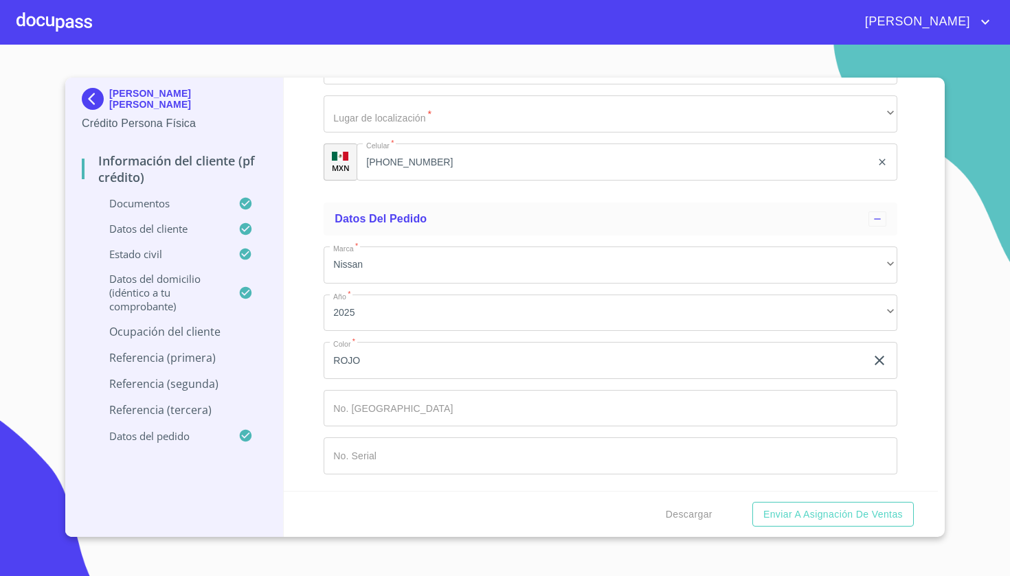
scroll to position [7243, 0]
type input "[PHONE_NUMBER]"
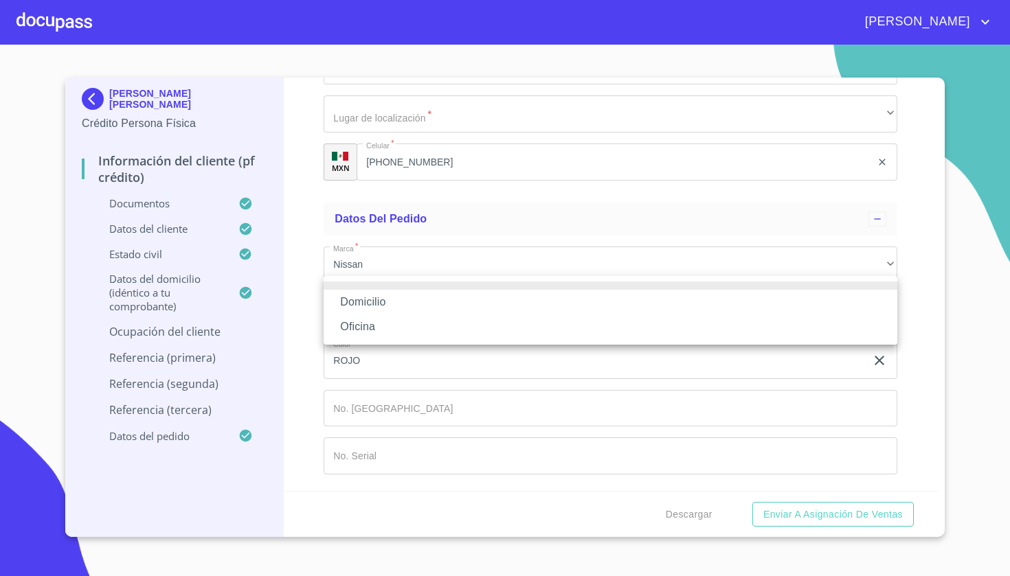
click at [413, 306] on li "Domicilio" at bounding box center [609, 302] width 573 height 25
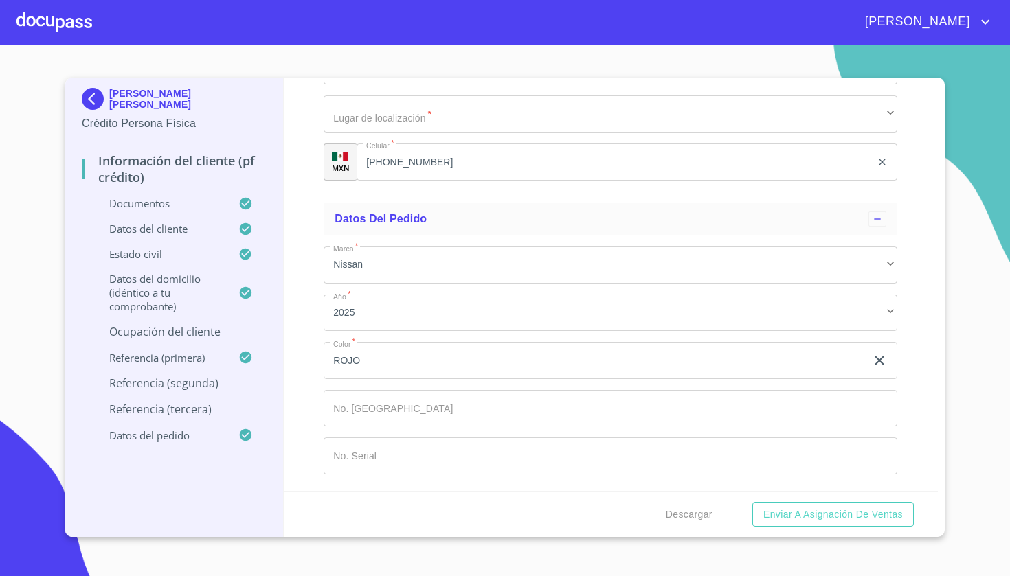
scroll to position [7819, 0]
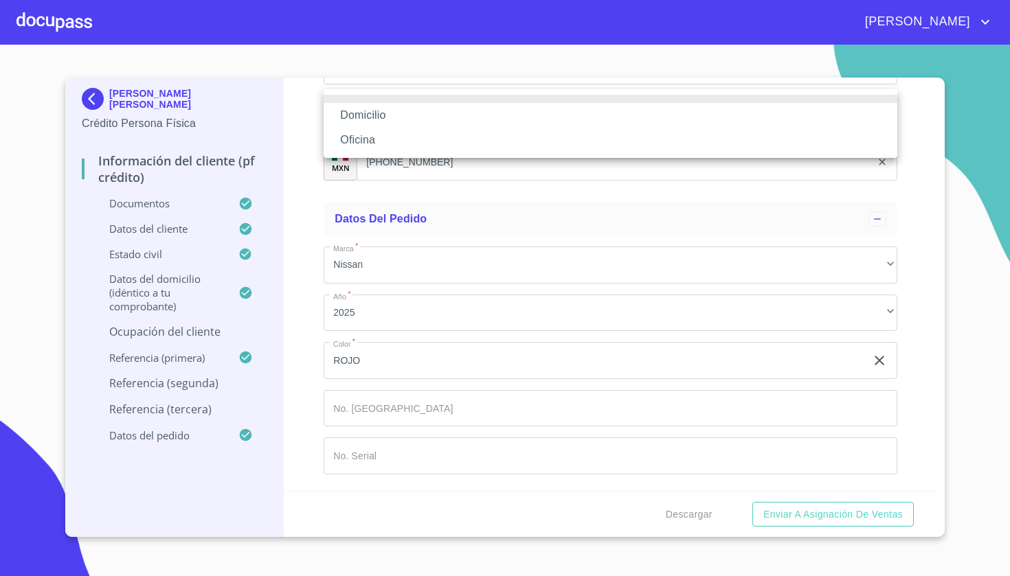
click at [440, 109] on li "Domicilio" at bounding box center [609, 115] width 573 height 25
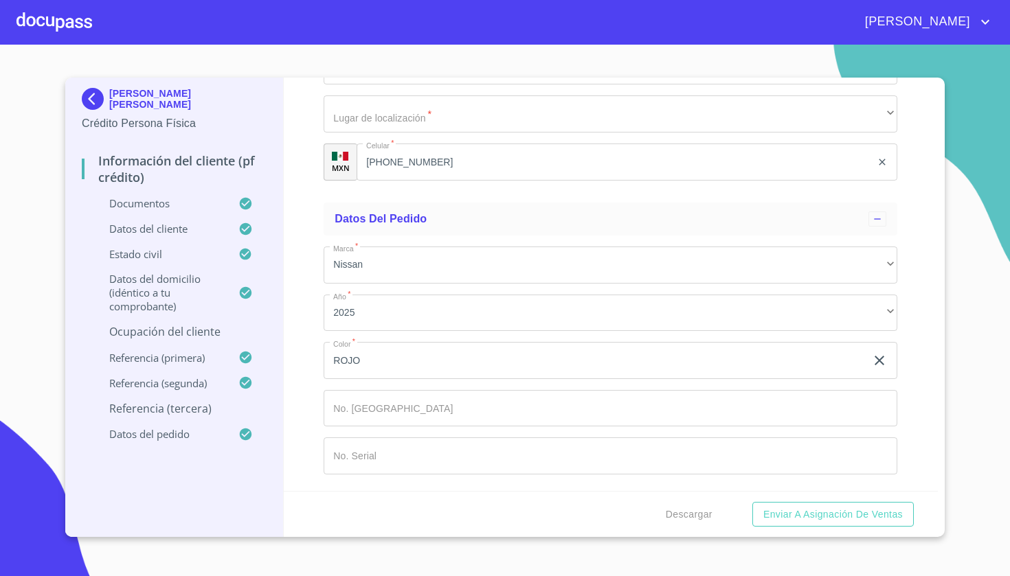
scroll to position [7922, 0]
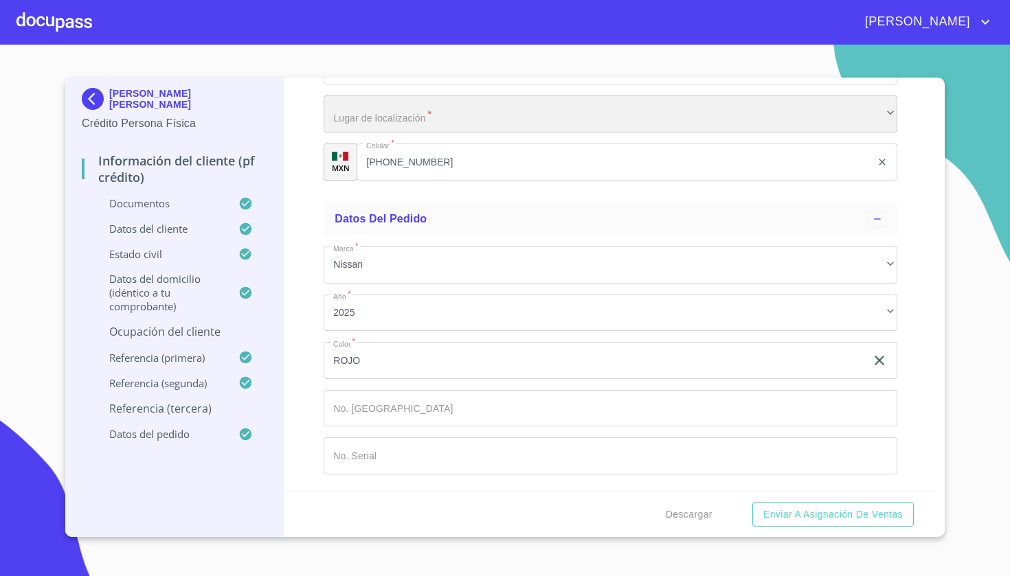
click at [382, 133] on div "​" at bounding box center [609, 113] width 573 height 37
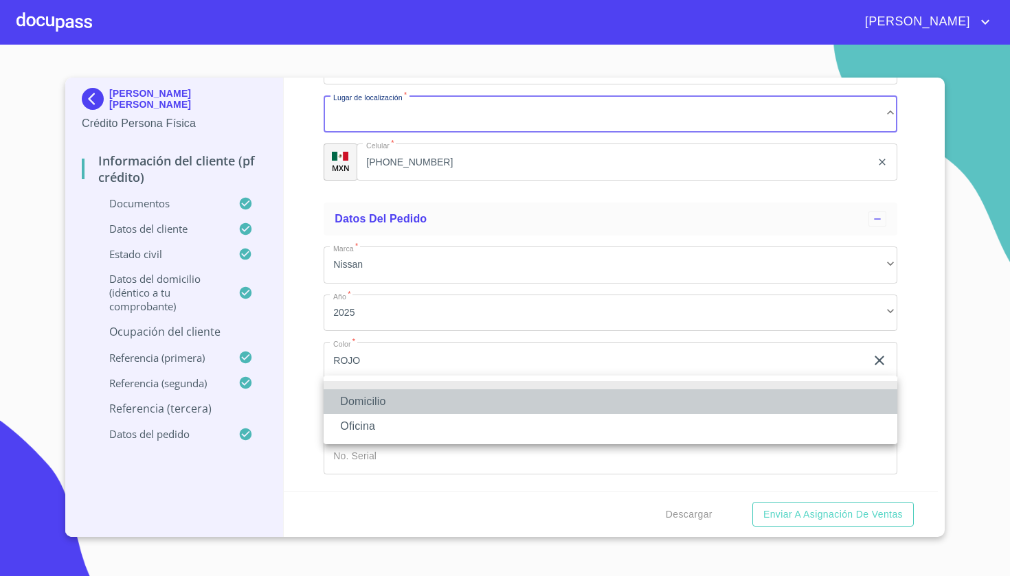
click at [381, 405] on li "Domicilio" at bounding box center [609, 401] width 573 height 25
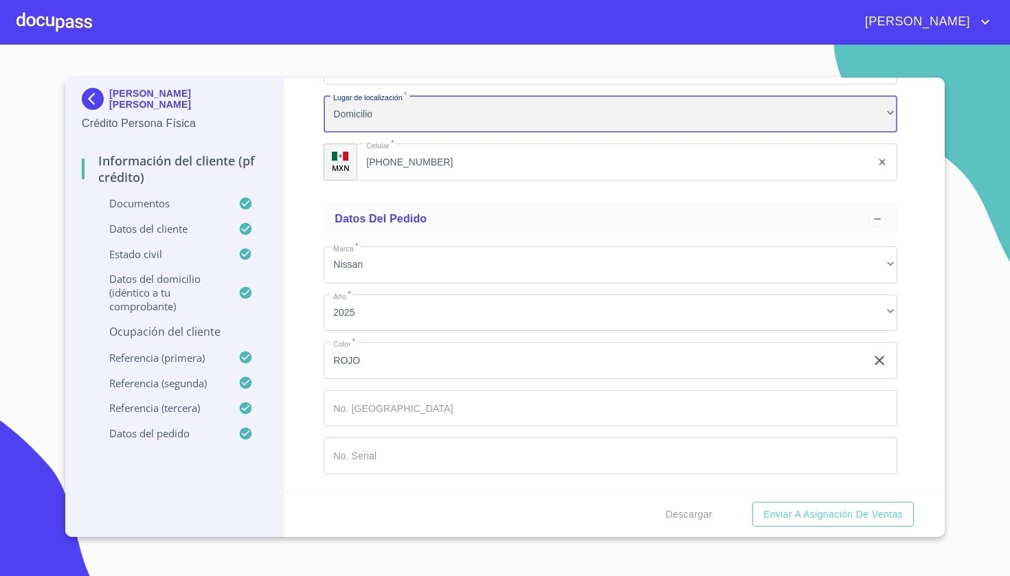
scroll to position [8199, 0]
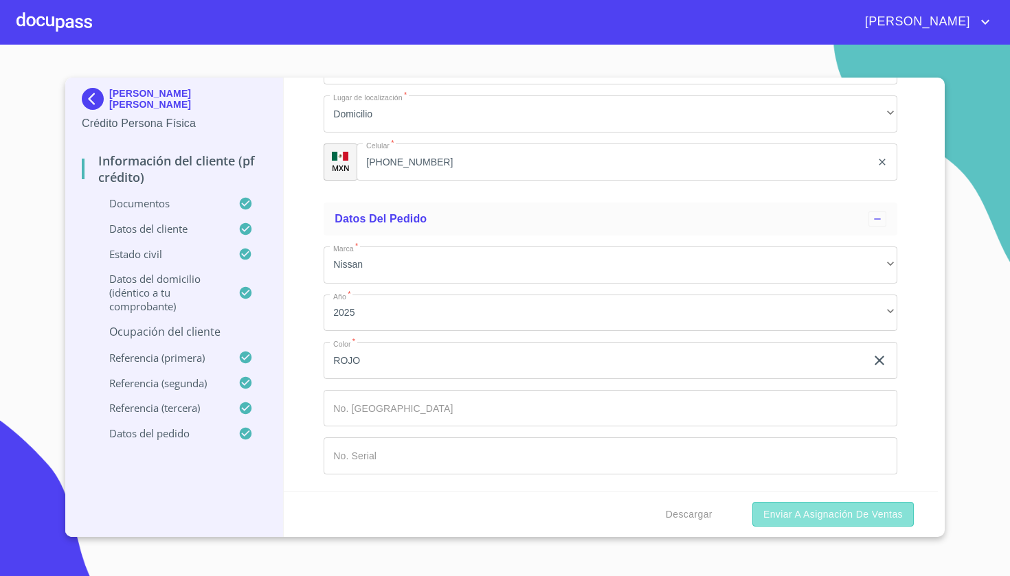
click at [476, 507] on span "Enviar a Asignación de Ventas" at bounding box center [832, 514] width 139 height 17
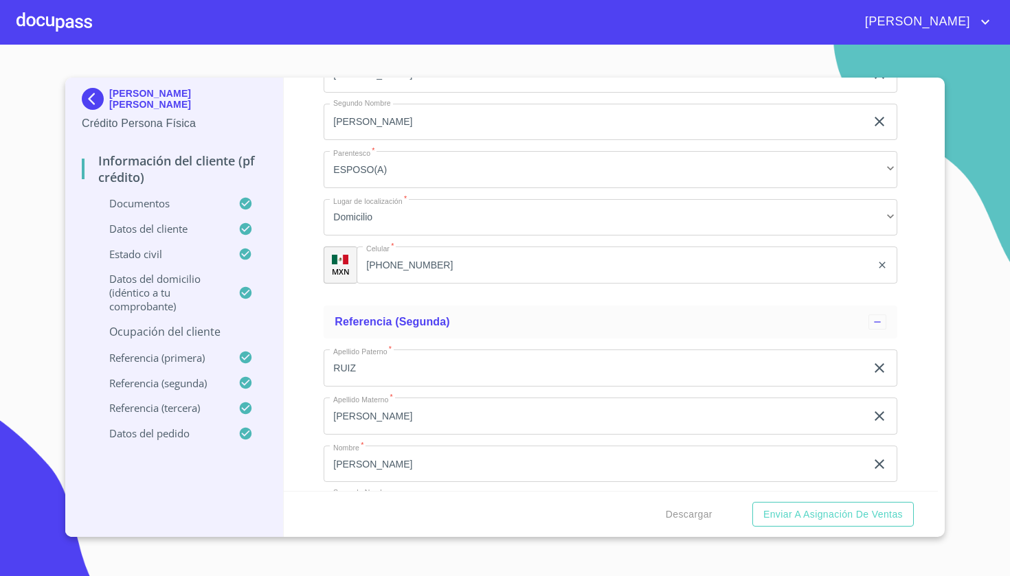
scroll to position [6260, 0]
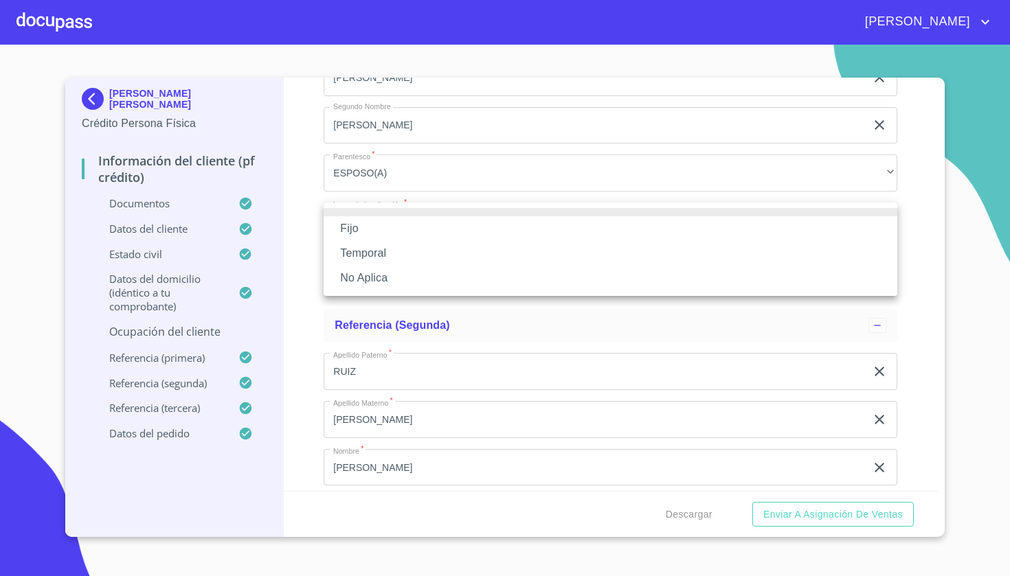
click at [476, 240] on li "Fijo" at bounding box center [609, 228] width 573 height 25
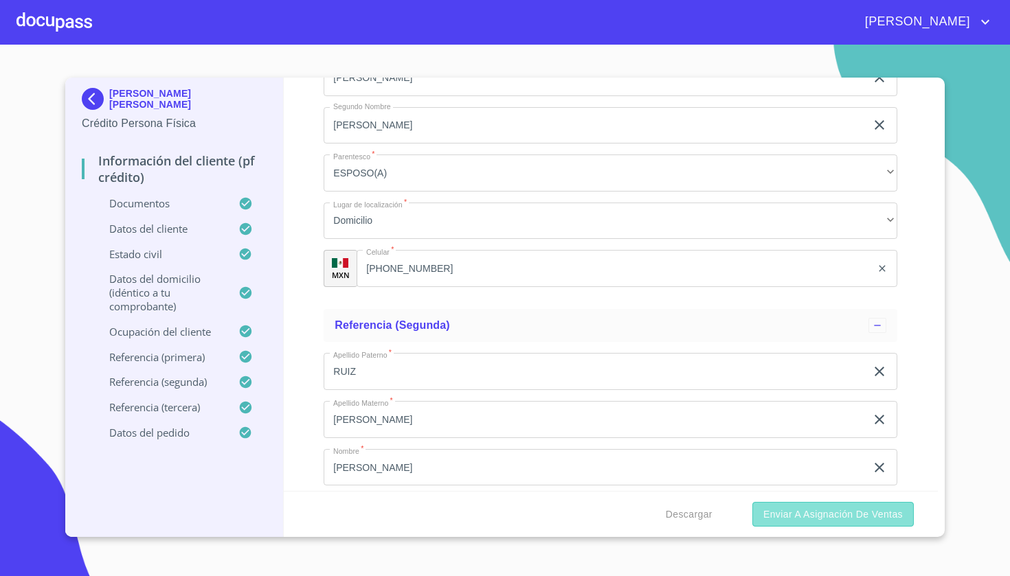
click at [476, 507] on span "Enviar a Asignación de Ventas" at bounding box center [832, 514] width 139 height 17
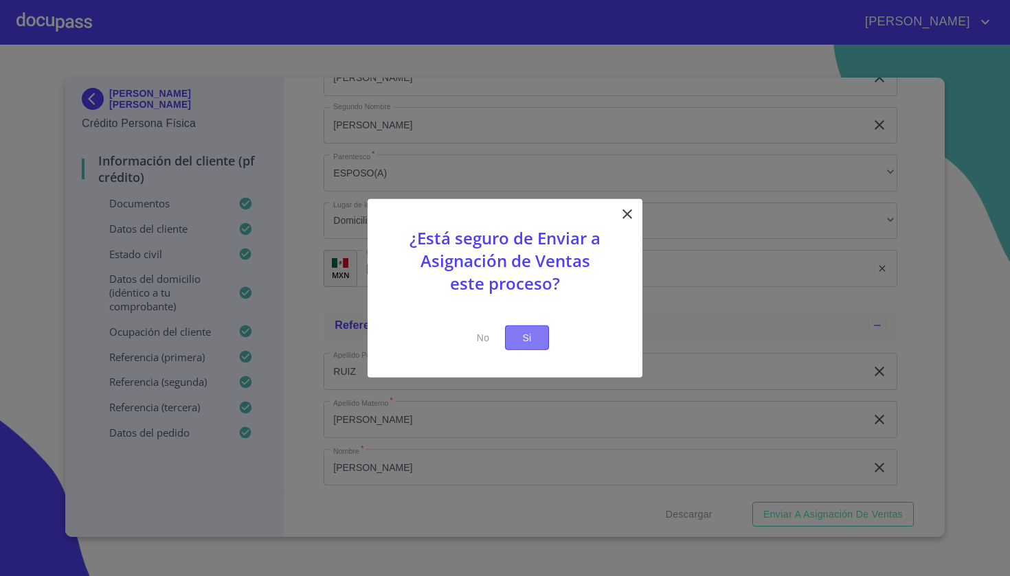
click at [476, 339] on span "Si" at bounding box center [527, 337] width 22 height 17
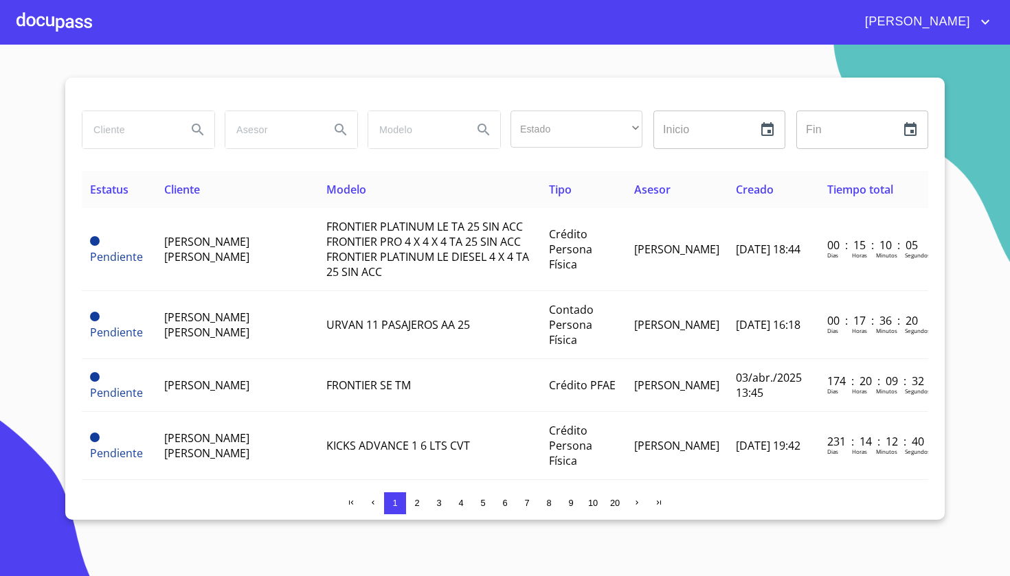
click at [147, 135] on input "search" at bounding box center [128, 129] width 93 height 37
type input "R"
click at [53, 23] on div at bounding box center [54, 22] width 76 height 44
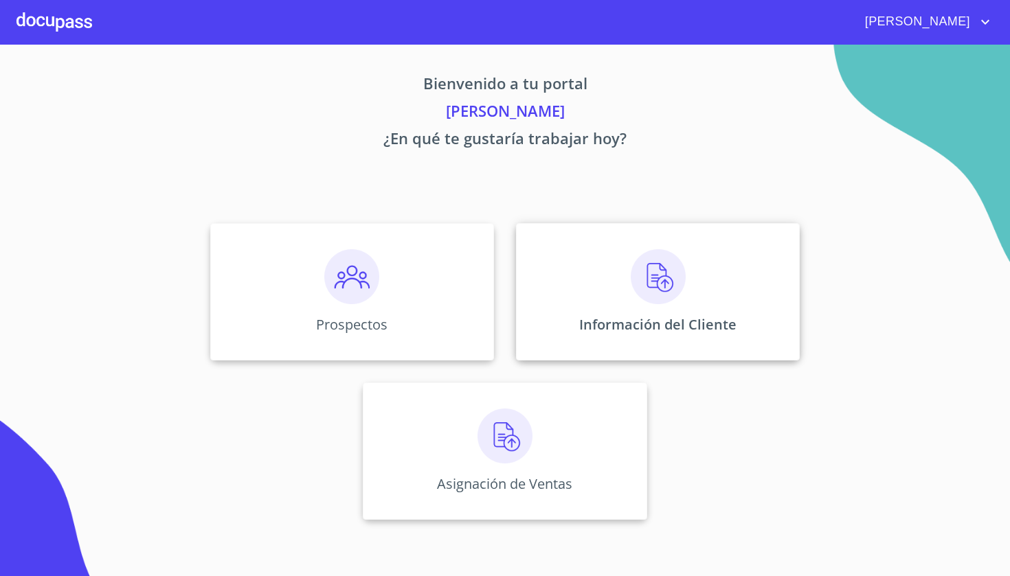
click at [476, 320] on p "Información del Cliente" at bounding box center [657, 324] width 157 height 19
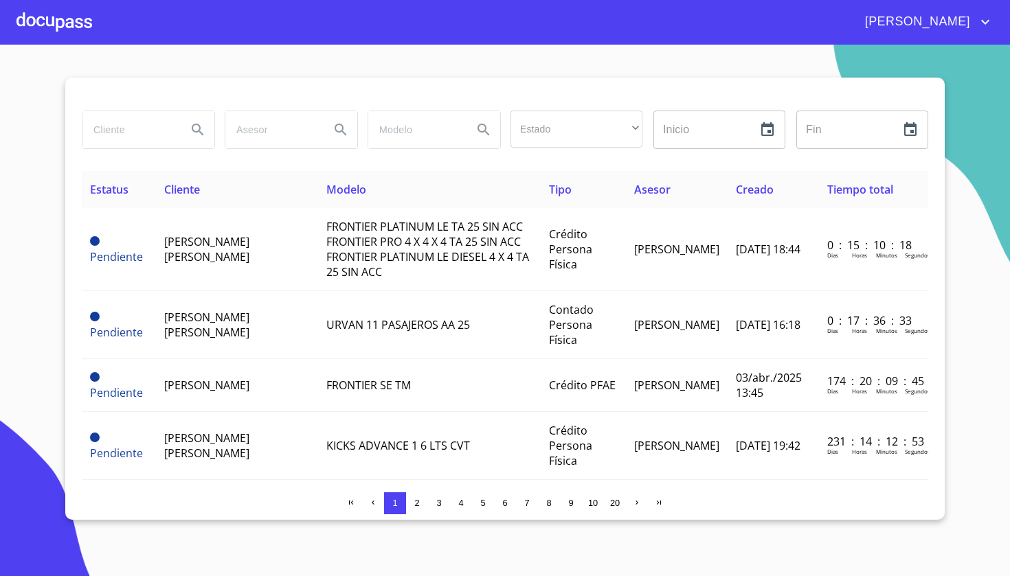
click at [168, 133] on input "search" at bounding box center [128, 129] width 93 height 37
type input "[PERSON_NAME]"
click at [188, 128] on button "Search" at bounding box center [197, 129] width 33 height 33
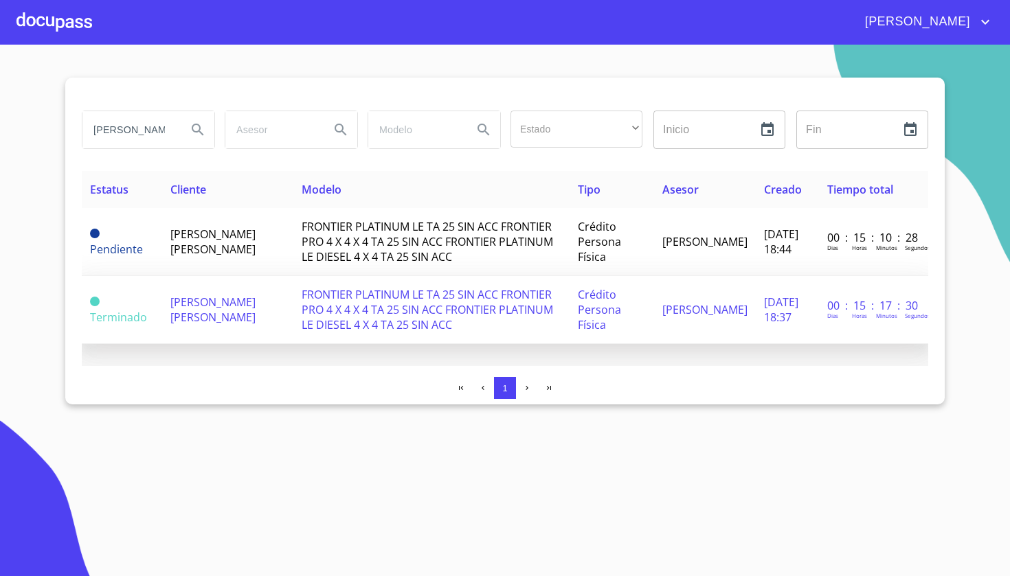
click at [302, 291] on span "FRONTIER PLATINUM LE TA 25 SIN ACC FRONTIER PRO 4 X 4 X 4 TA 25 SIN ACC FRONTIE…" at bounding box center [427, 309] width 251 height 45
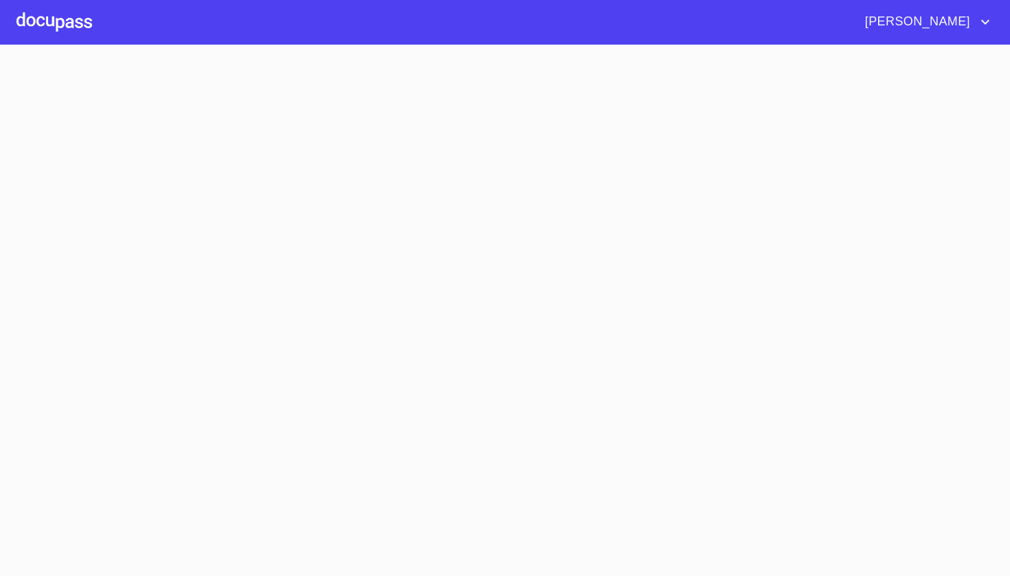
click at [293, 291] on section at bounding box center [505, 311] width 1010 height 532
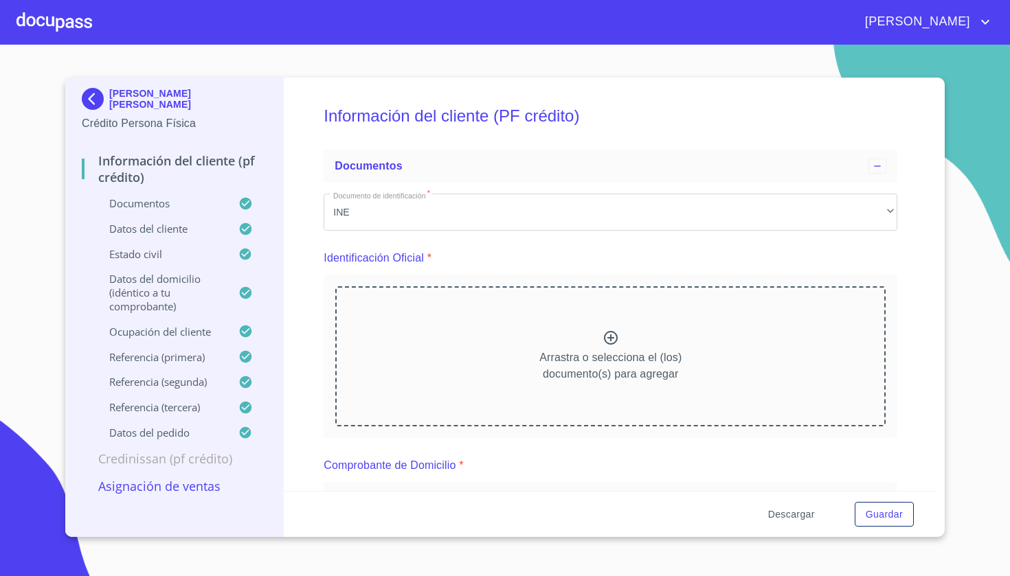
click at [476, 507] on button "Descargar" at bounding box center [791, 514] width 58 height 25
